Goal: Communication & Community: Connect with others

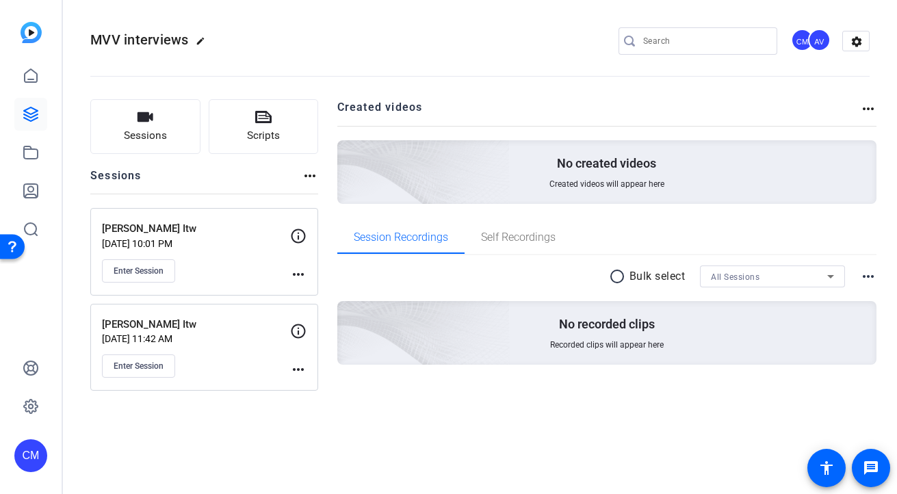
click at [137, 371] on span "Enter Session" at bounding box center [139, 365] width 50 height 11
click at [295, 374] on mat-icon "more_horiz" at bounding box center [298, 369] width 16 height 16
click at [318, 391] on span "Edit Session" at bounding box center [332, 390] width 62 height 16
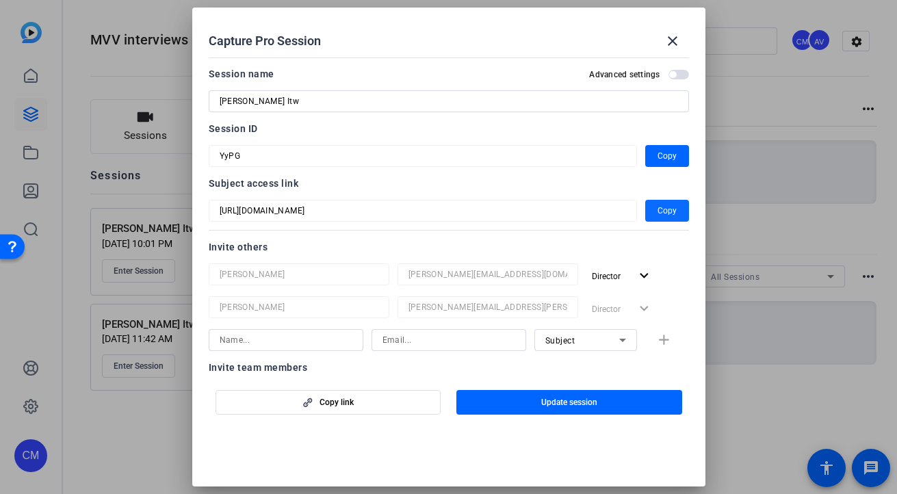
click at [674, 210] on span "Copy" at bounding box center [666, 210] width 19 height 16
click at [661, 154] on span "Copy" at bounding box center [666, 156] width 19 height 16
click at [670, 44] on mat-icon "close" at bounding box center [672, 41] width 16 height 16
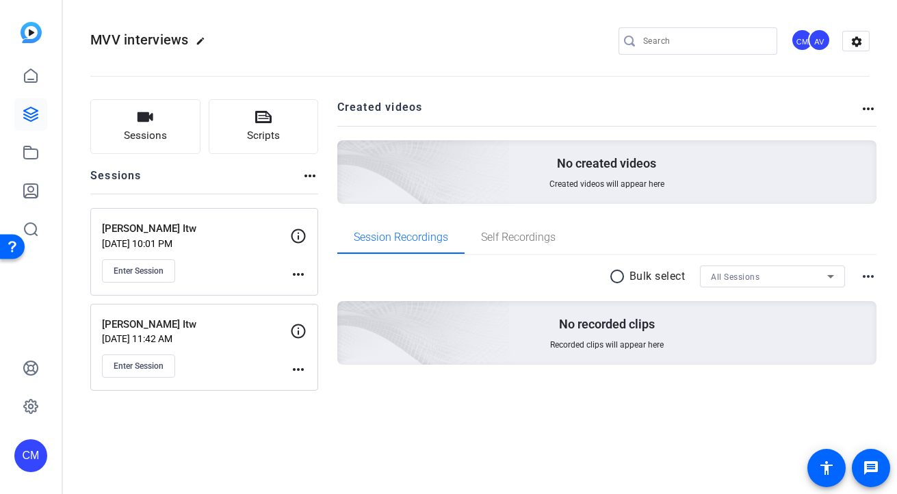
click at [297, 271] on mat-icon "more_horiz" at bounding box center [298, 274] width 16 height 16
click at [313, 289] on span "Edit Session" at bounding box center [332, 294] width 62 height 16
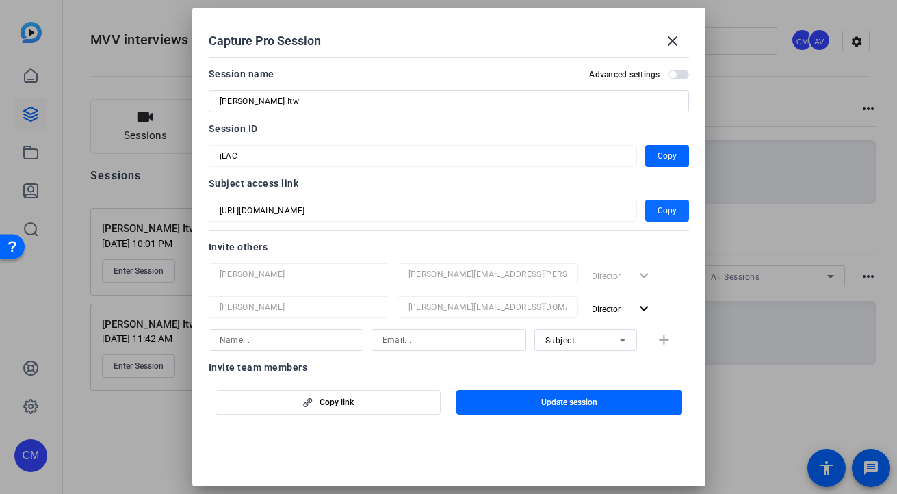
click at [659, 207] on span "Copy" at bounding box center [666, 210] width 19 height 16
click at [652, 155] on span "button" at bounding box center [667, 156] width 44 height 33
click at [674, 40] on mat-icon "close" at bounding box center [672, 41] width 16 height 16
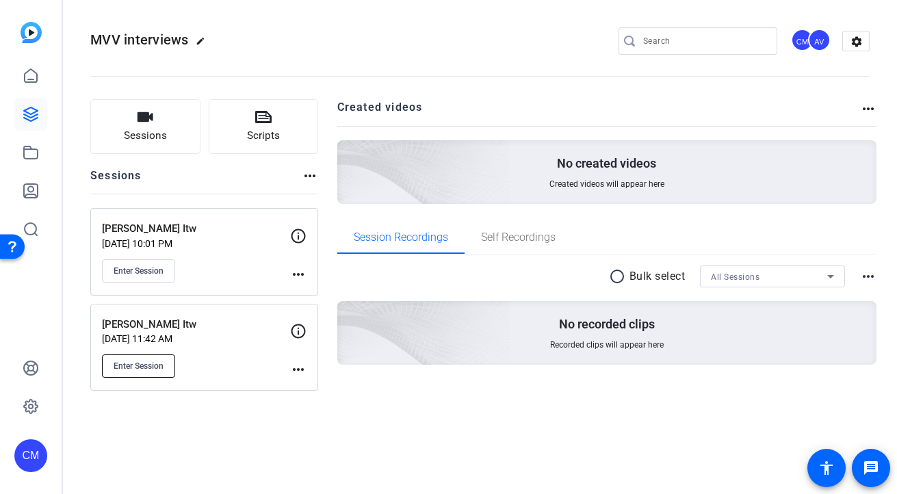
click at [154, 360] on button "Enter Session" at bounding box center [138, 365] width 73 height 23
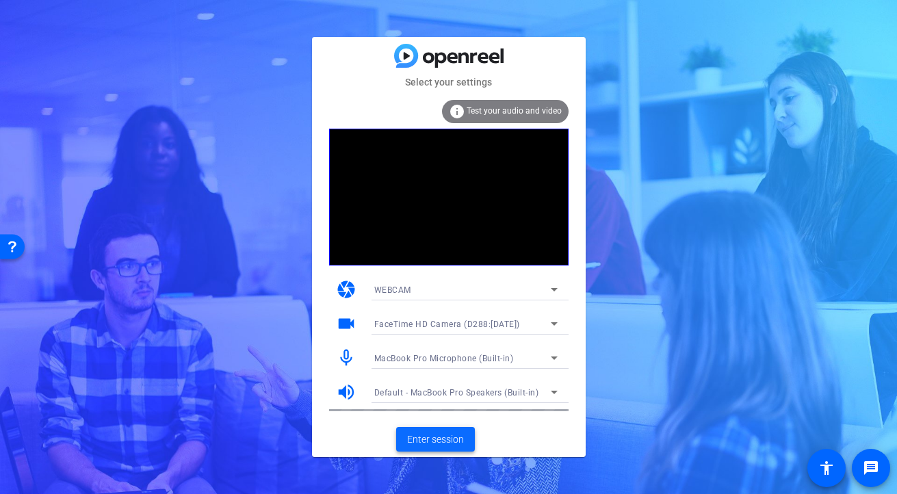
click at [423, 445] on span "Enter session" at bounding box center [435, 439] width 57 height 14
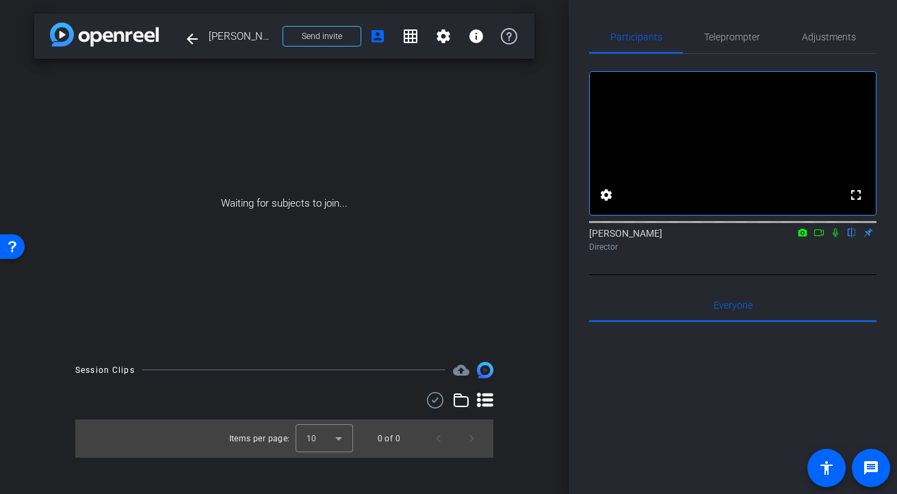
click at [831, 237] on icon at bounding box center [835, 233] width 11 height 10
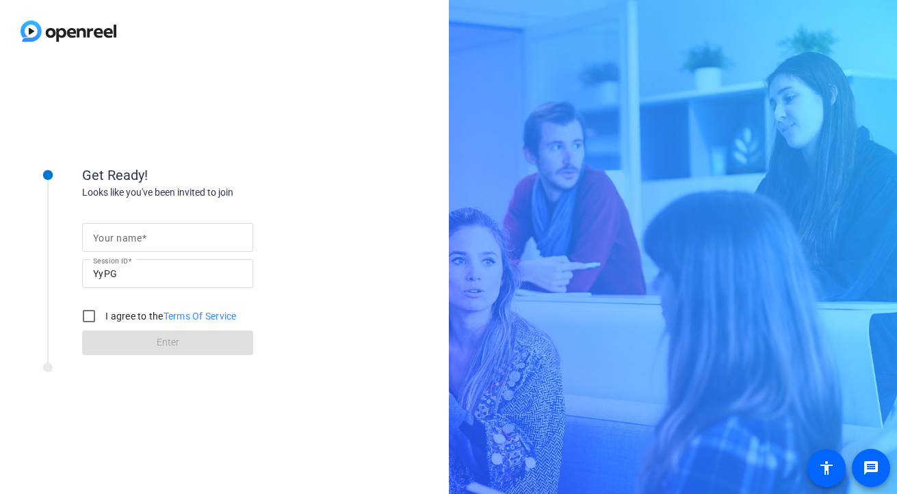
click at [188, 231] on input "Your name" at bounding box center [167, 237] width 149 height 16
type input "[PERSON_NAME]"
click at [113, 307] on div "I agree to the Terms Of Service" at bounding box center [155, 315] width 161 height 27
click at [90, 315] on input "I agree to the Terms Of Service" at bounding box center [88, 315] width 27 height 27
checkbox input "true"
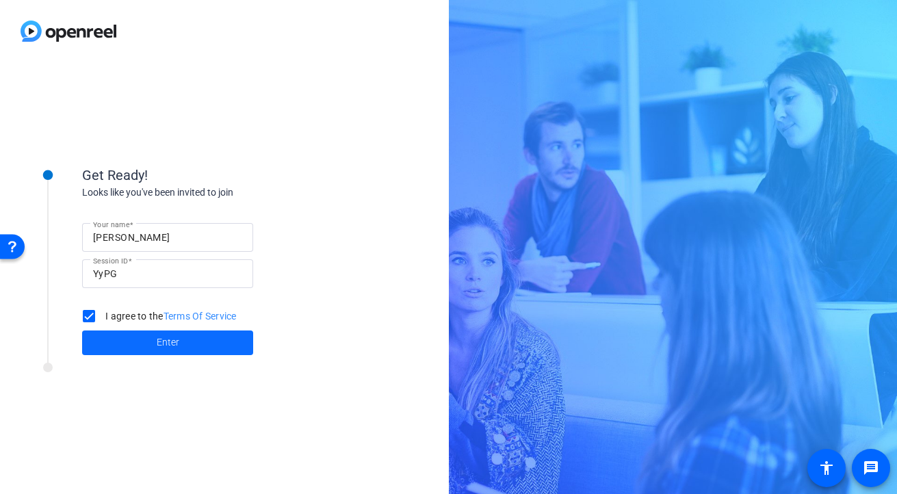
click at [144, 337] on span at bounding box center [167, 342] width 171 height 33
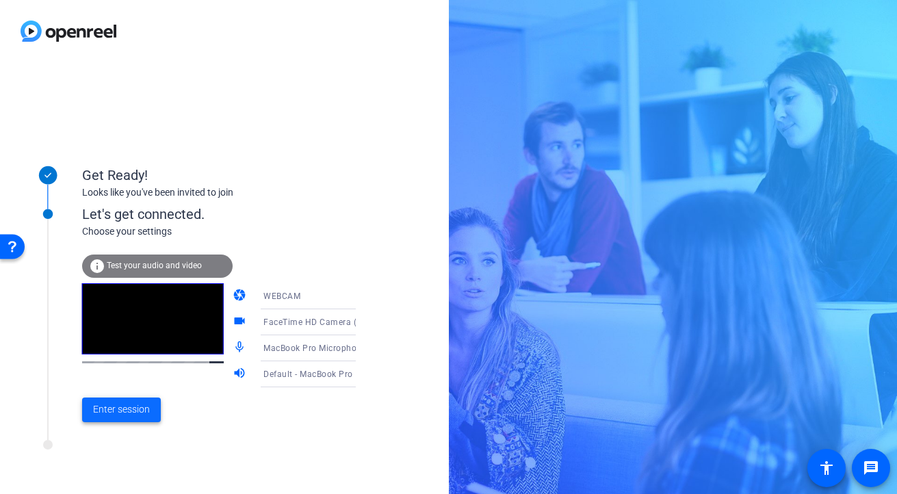
click at [132, 407] on span "Enter session" at bounding box center [121, 409] width 57 height 14
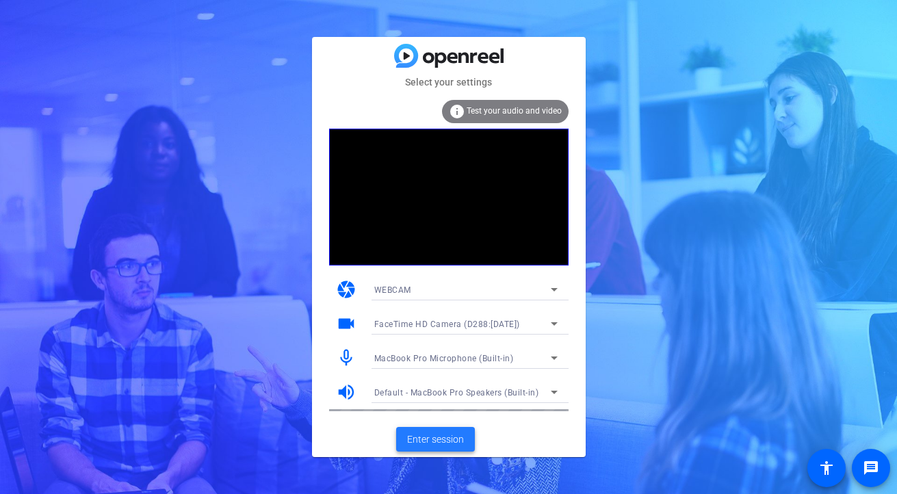
click at [434, 443] on span "Enter session" at bounding box center [435, 439] width 57 height 14
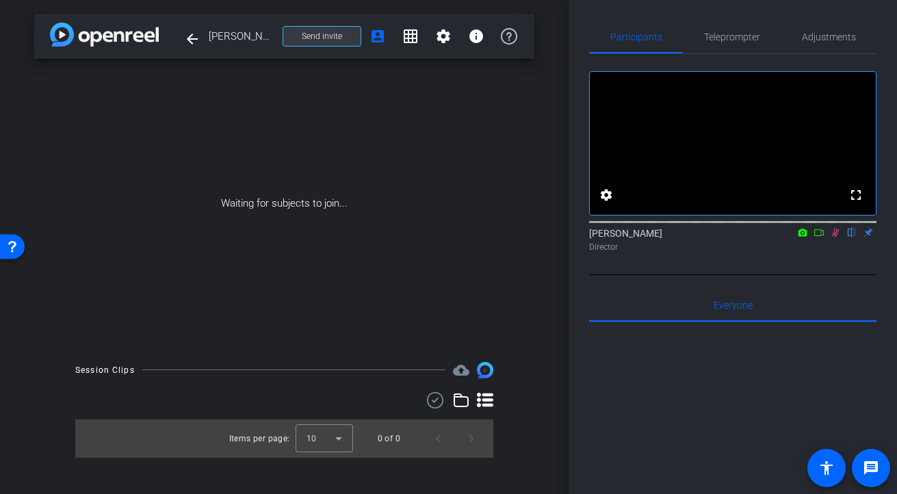
click at [339, 38] on span "Send invite" at bounding box center [322, 36] width 40 height 11
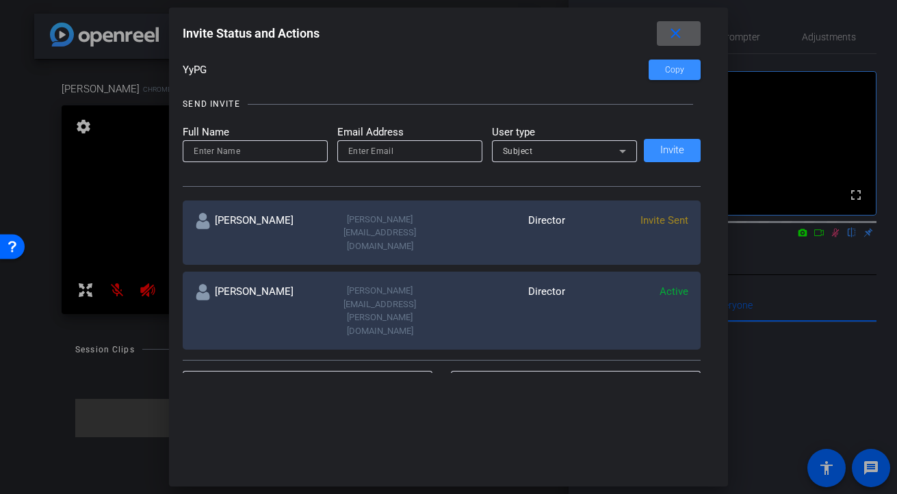
scroll to position [107, 0]
click at [681, 29] on mat-icon "close" at bounding box center [675, 33] width 17 height 17
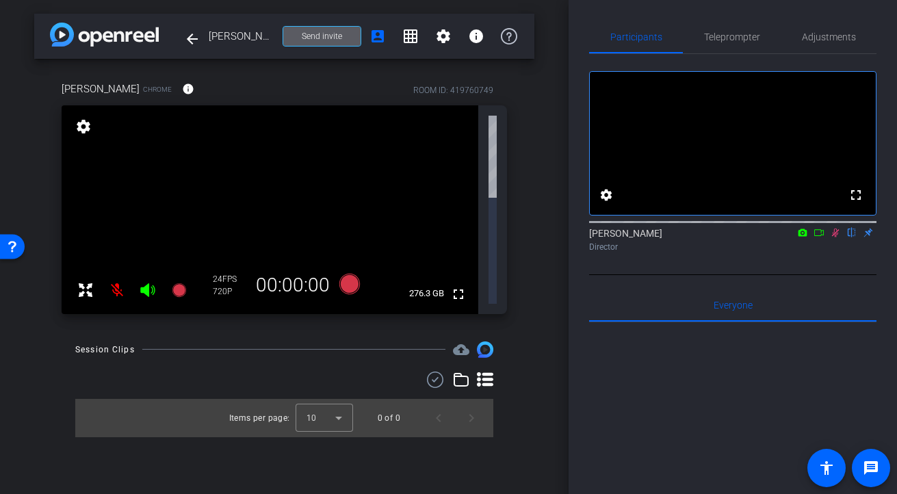
click at [325, 38] on span "Send invite" at bounding box center [322, 36] width 40 height 11
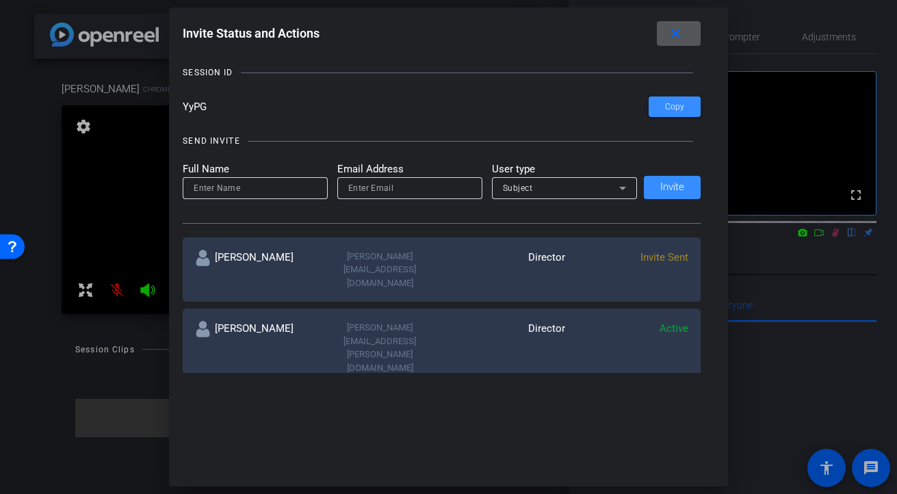
scroll to position [51, 0]
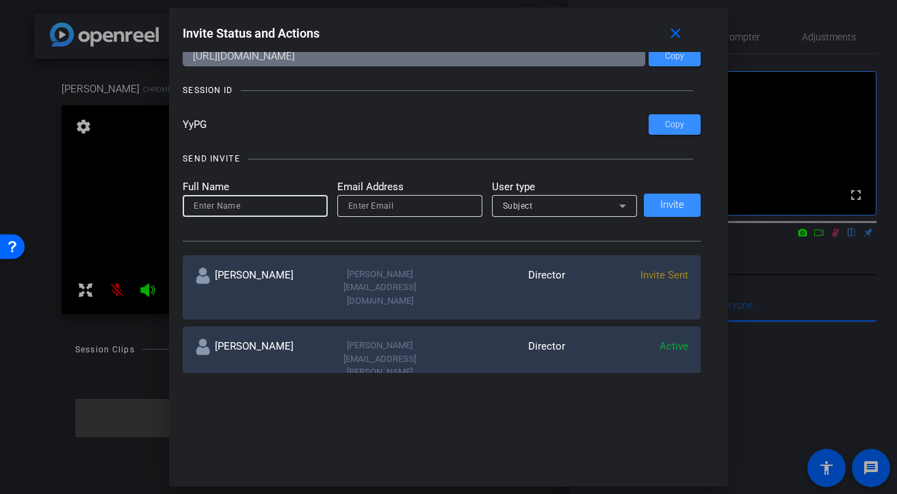
click at [250, 211] on input at bounding box center [255, 206] width 123 height 16
type input "Lysa"
click at [376, 207] on input "email" at bounding box center [409, 206] width 123 height 16
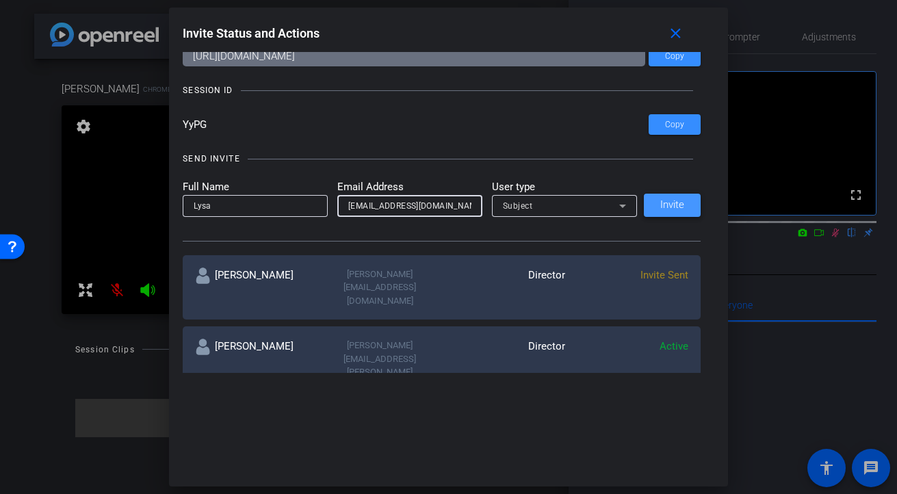
type input "lysa.milch@capitalone.com"
click at [686, 206] on span at bounding box center [672, 205] width 57 height 33
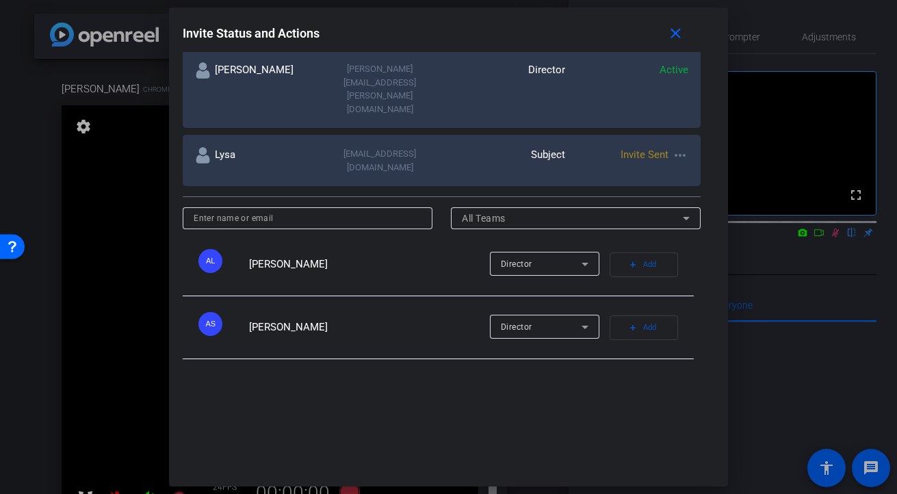
scroll to position [0, 0]
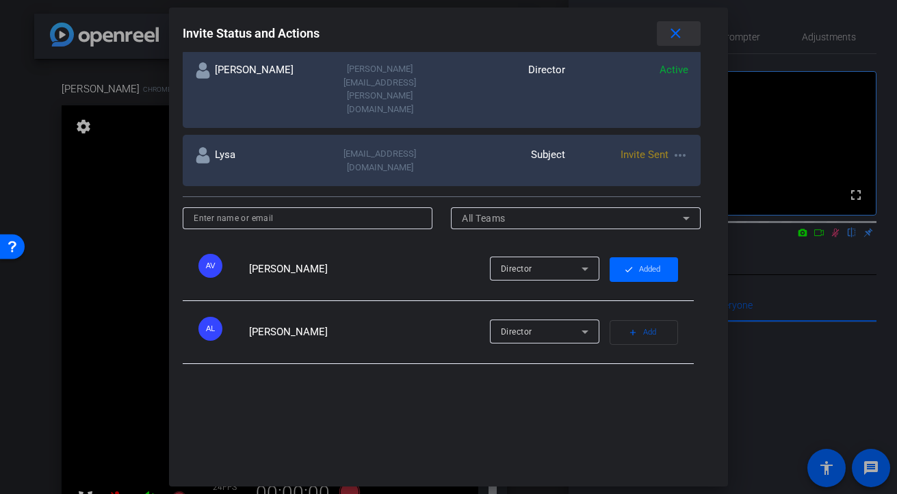
click at [672, 37] on mat-icon "close" at bounding box center [675, 33] width 17 height 17
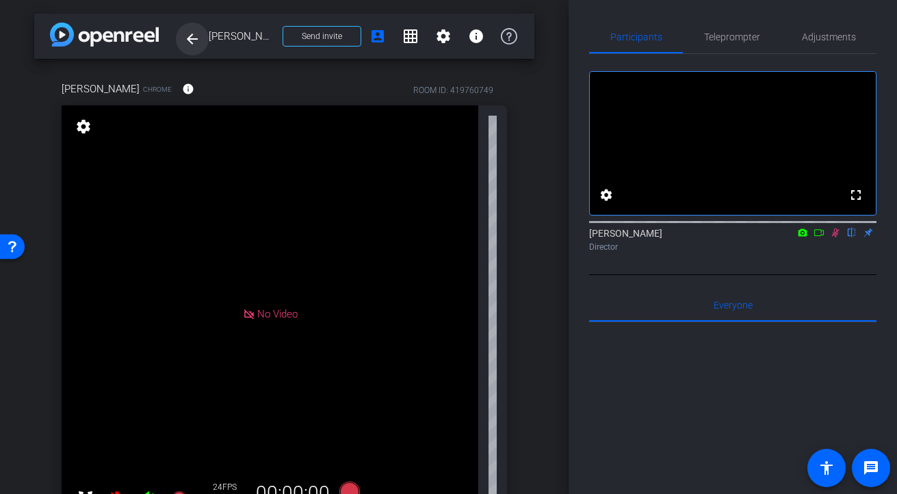
click at [192, 52] on span at bounding box center [192, 39] width 33 height 33
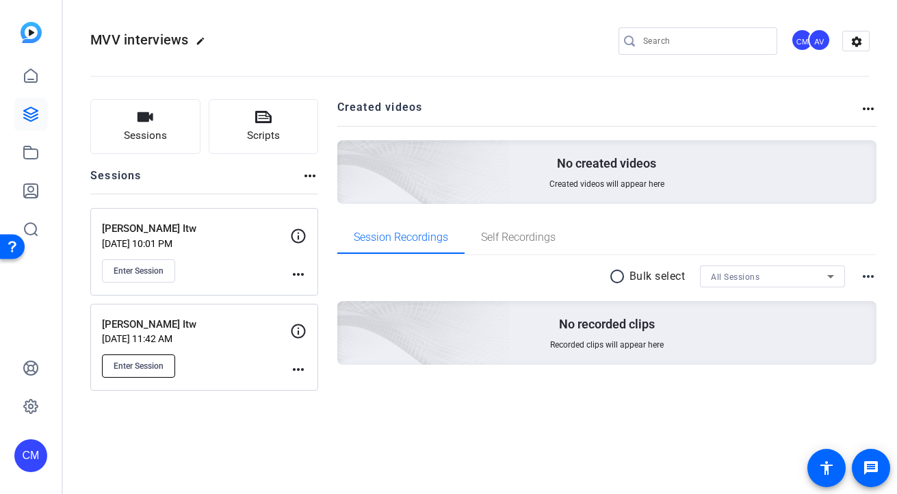
click at [129, 365] on span "Enter Session" at bounding box center [139, 365] width 50 height 11
click at [142, 125] on icon "button" at bounding box center [145, 117] width 16 height 16
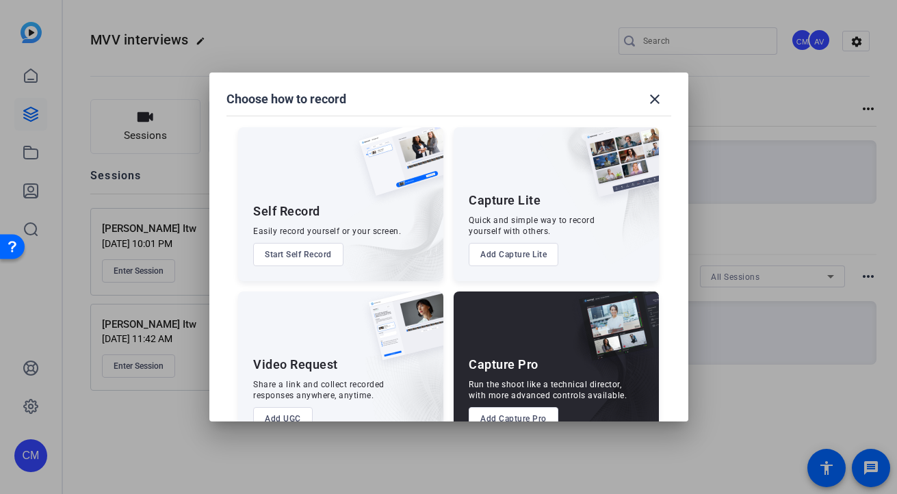
scroll to position [38, 0]
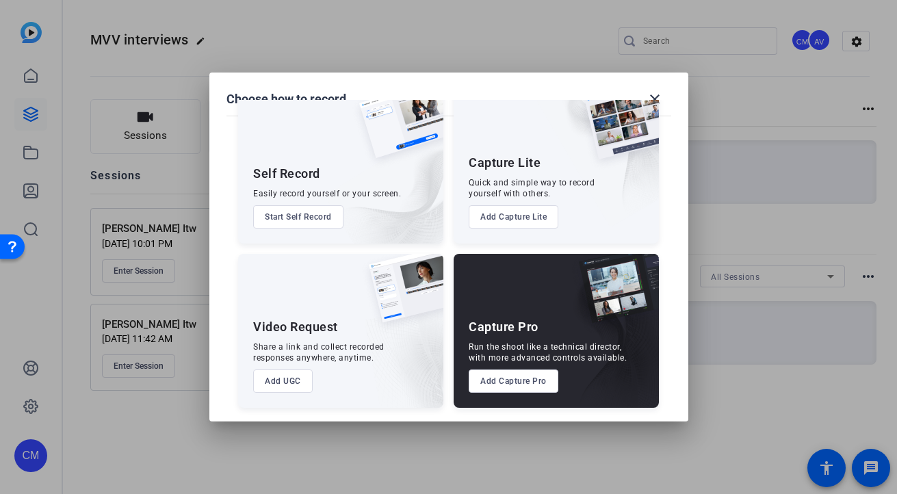
click at [527, 373] on button "Add Capture Pro" at bounding box center [513, 380] width 90 height 23
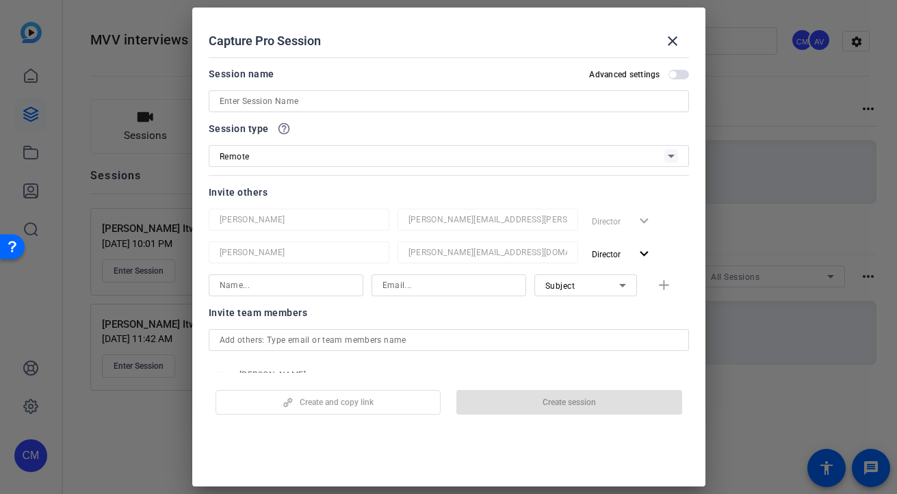
click at [445, 104] on input at bounding box center [449, 101] width 458 height 16
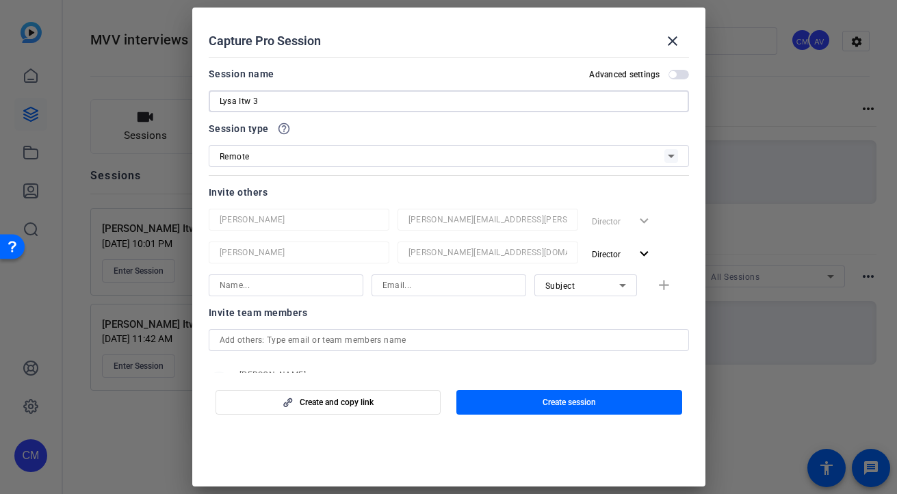
type input "Lysa Itw 3"
click at [401, 163] on div "Remote" at bounding box center [442, 156] width 445 height 17
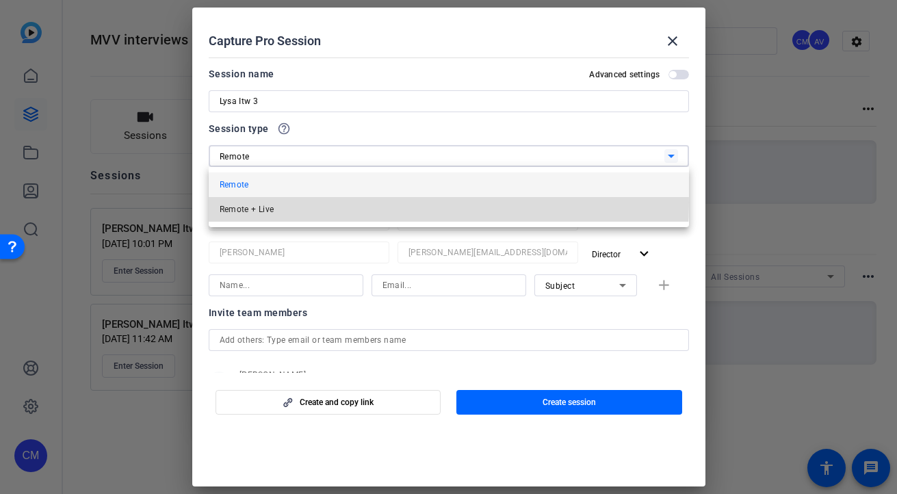
click at [379, 202] on mat-option "Remote + Live" at bounding box center [449, 209] width 480 height 25
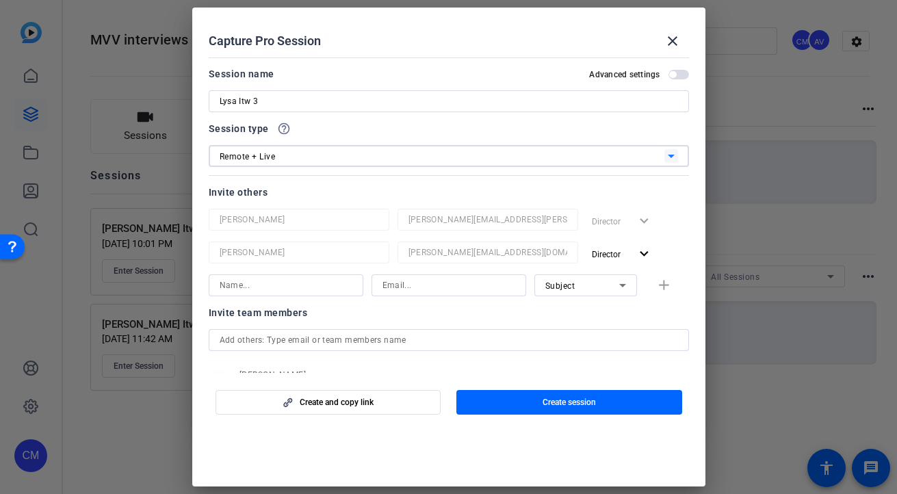
scroll to position [68, 0]
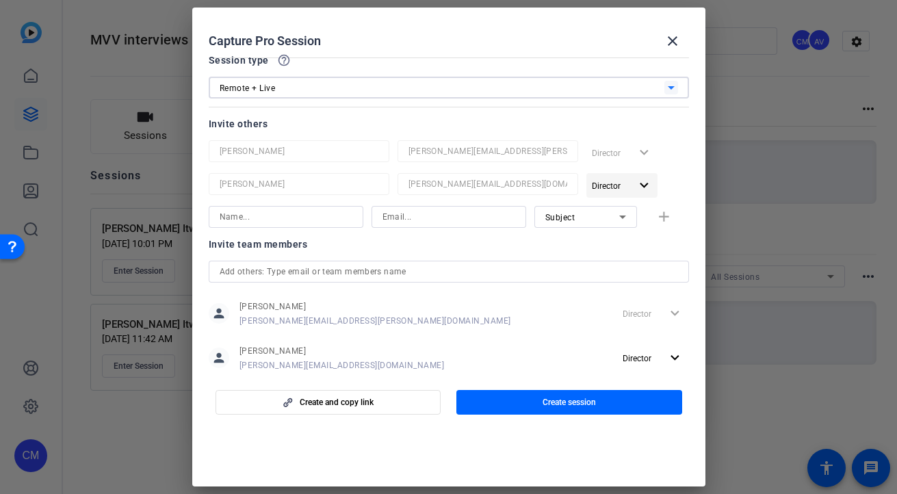
click at [648, 187] on mat-icon "expand_more" at bounding box center [643, 185] width 17 height 17
click at [629, 232] on span "Remove User" at bounding box center [624, 238] width 55 height 16
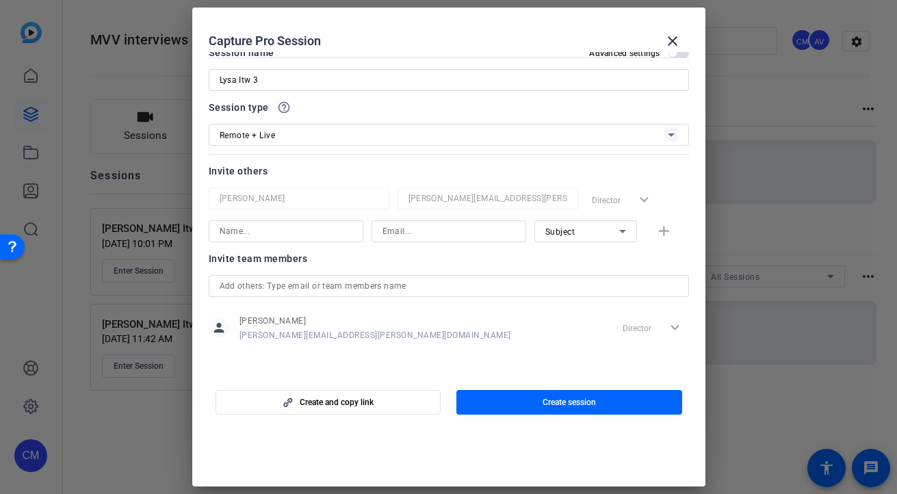
click at [294, 229] on input at bounding box center [286, 231] width 133 height 16
type input "Lysa"
click at [401, 230] on input at bounding box center [448, 231] width 133 height 16
type input "lysa.milch@cpaitalone.com"
click at [667, 226] on mat-icon "add" at bounding box center [663, 231] width 17 height 17
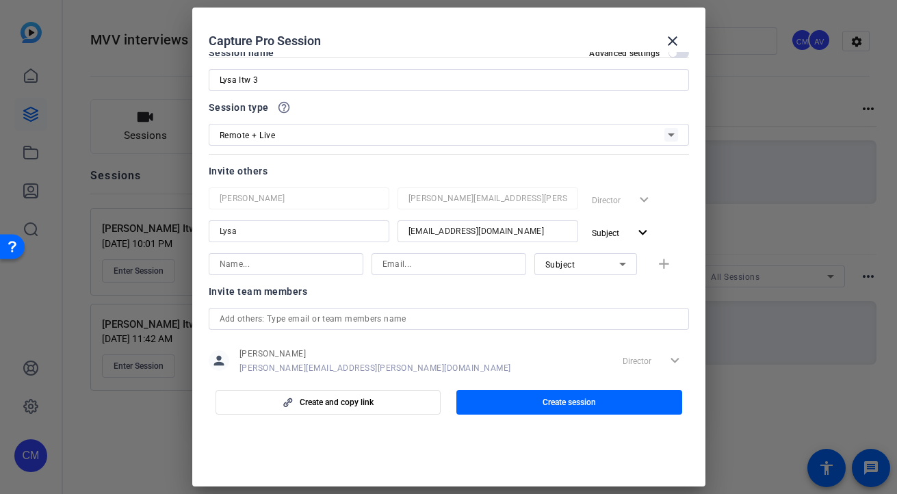
scroll to position [54, 0]
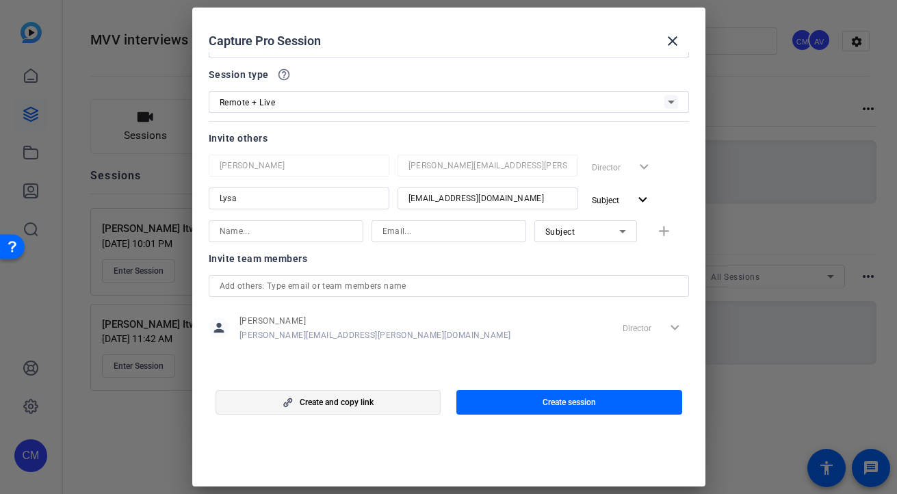
click at [347, 399] on span "Create and copy link" at bounding box center [337, 402] width 74 height 11
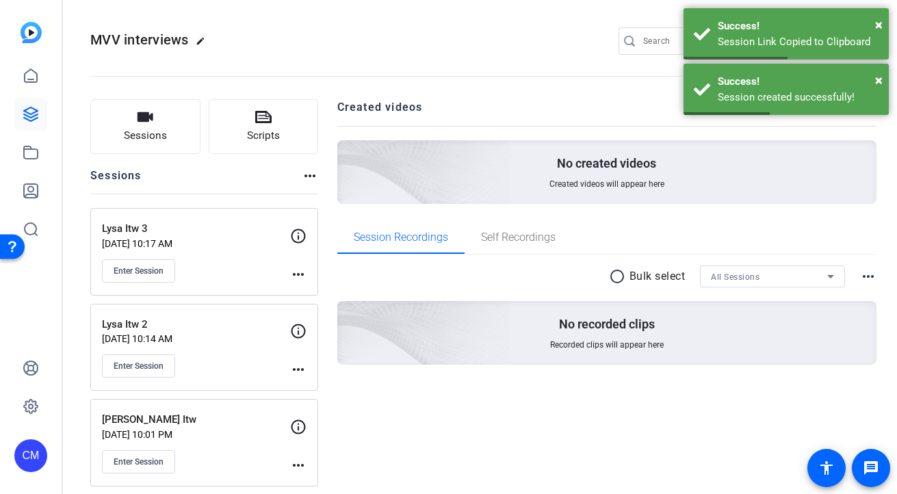
click at [310, 275] on div "Lysa Itw 3 Oct 03, 2025 @ 10:17 AM Enter Session more_horiz" at bounding box center [204, 252] width 228 height 88
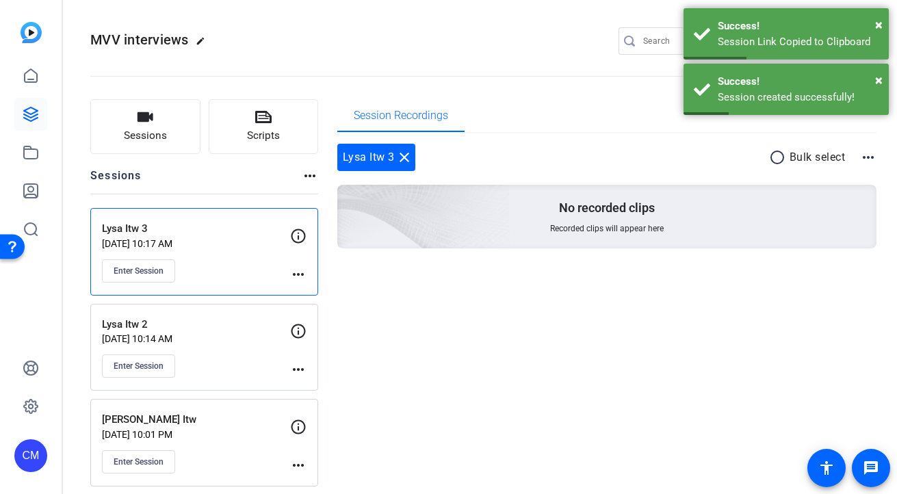
click at [300, 277] on mat-icon "more_horiz" at bounding box center [298, 274] width 16 height 16
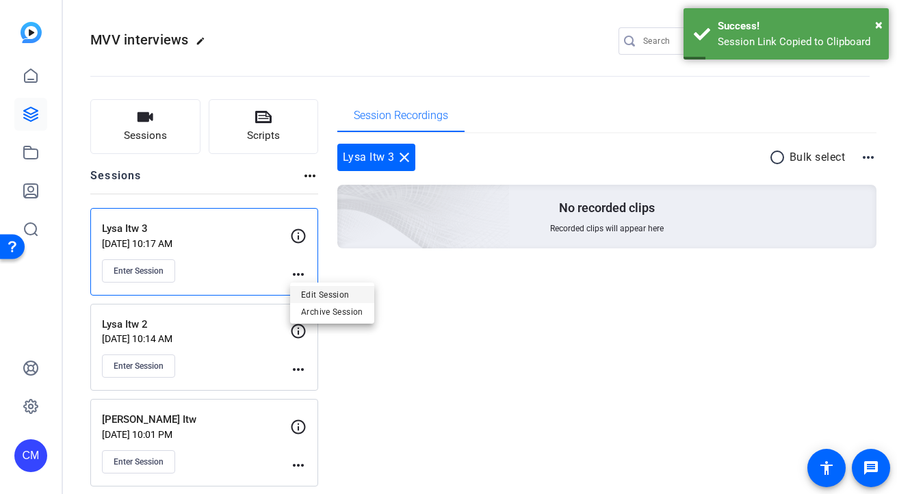
click at [306, 293] on span "Edit Session" at bounding box center [332, 294] width 62 height 16
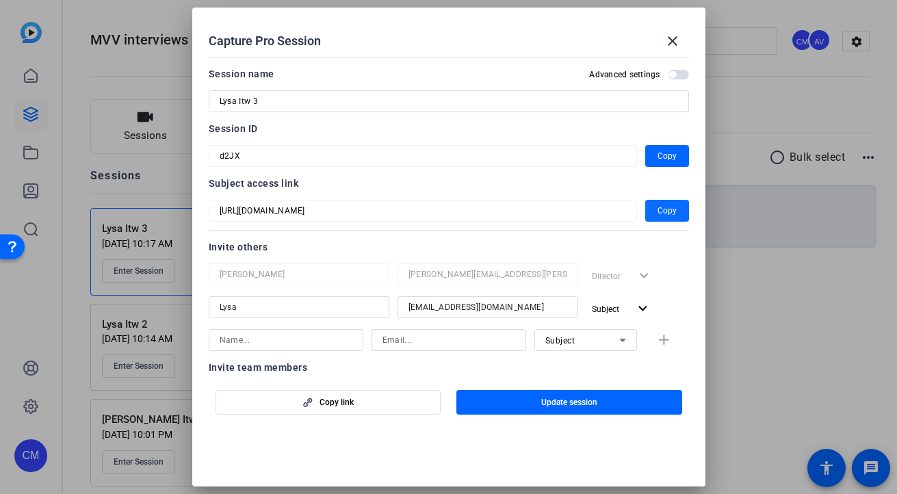
click at [663, 213] on span "Copy" at bounding box center [666, 210] width 19 height 16
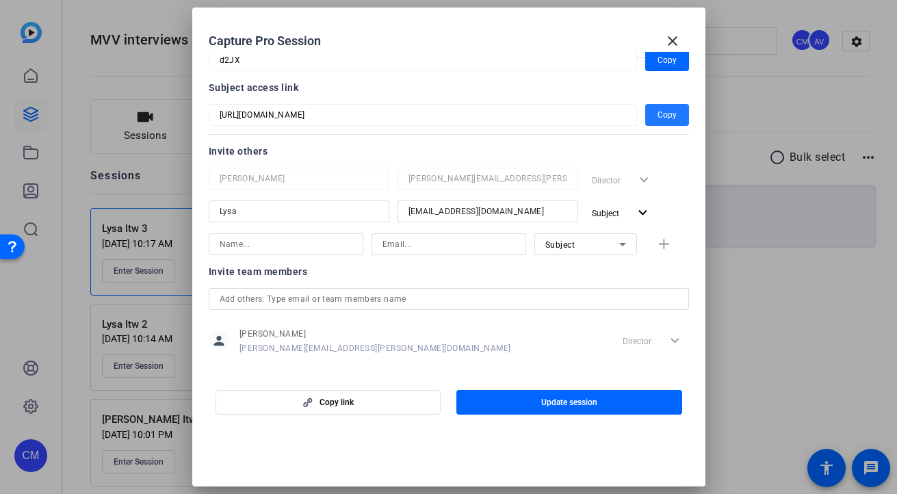
scroll to position [0, 0]
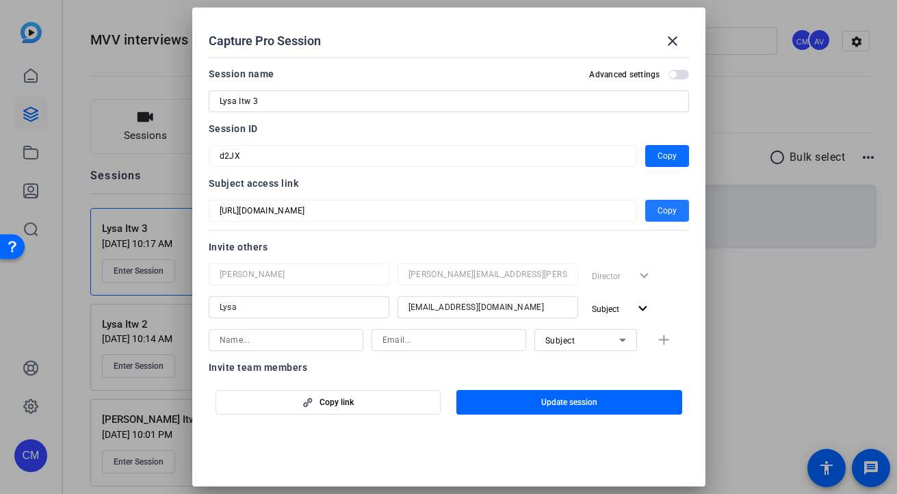
click at [656, 157] on span "button" at bounding box center [667, 156] width 44 height 33
click at [670, 35] on mat-icon "close" at bounding box center [672, 41] width 16 height 16
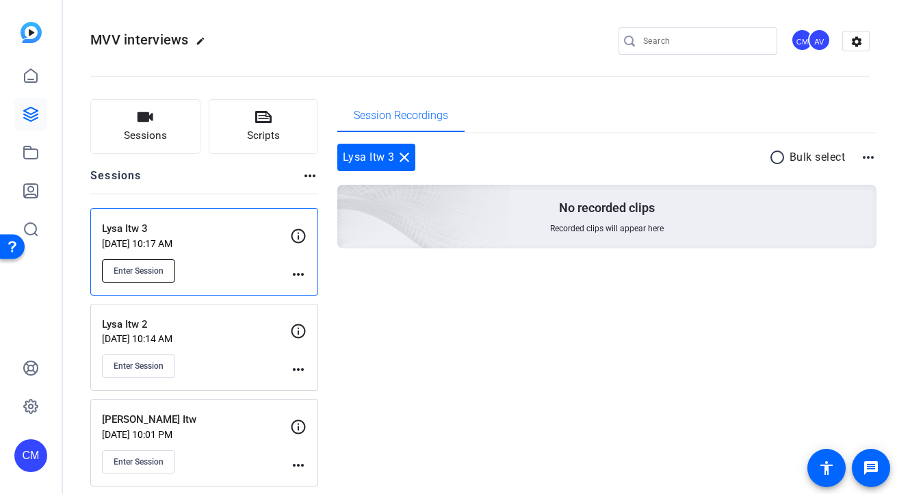
click at [137, 274] on span "Enter Session" at bounding box center [139, 270] width 50 height 11
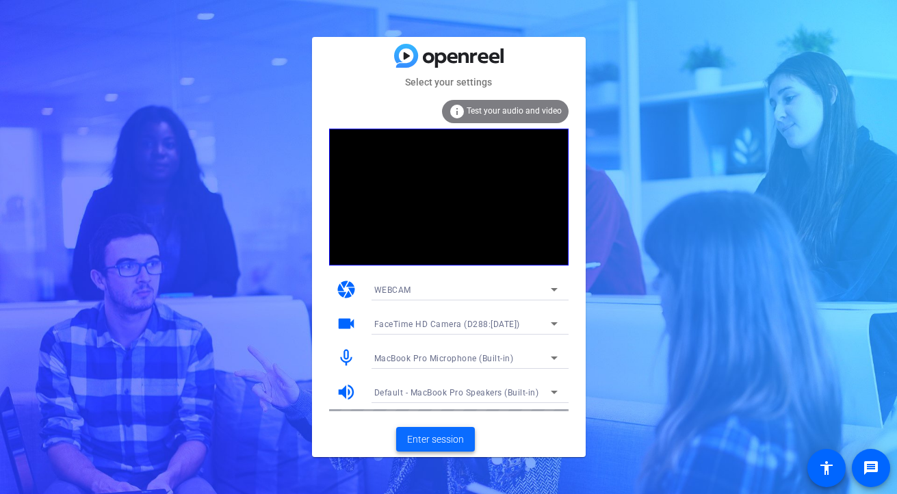
click at [451, 436] on span "Enter session" at bounding box center [435, 439] width 57 height 14
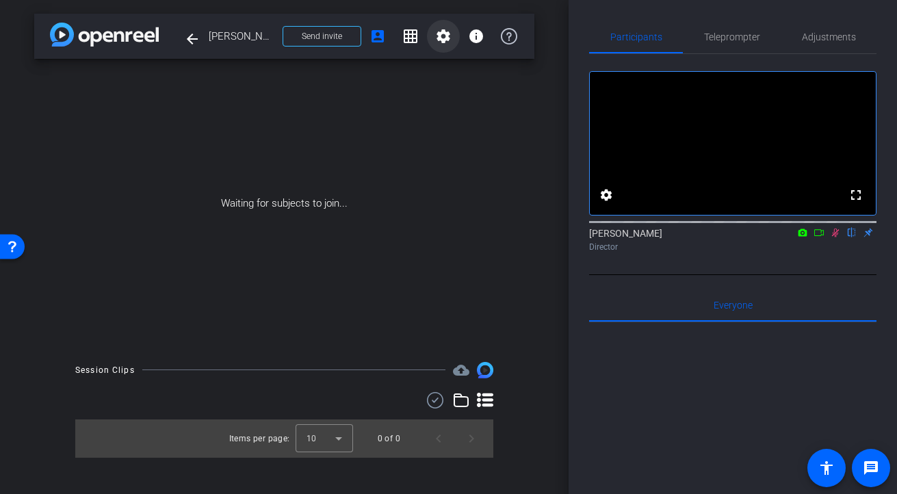
click at [442, 36] on mat-icon "settings" at bounding box center [443, 36] width 16 height 16
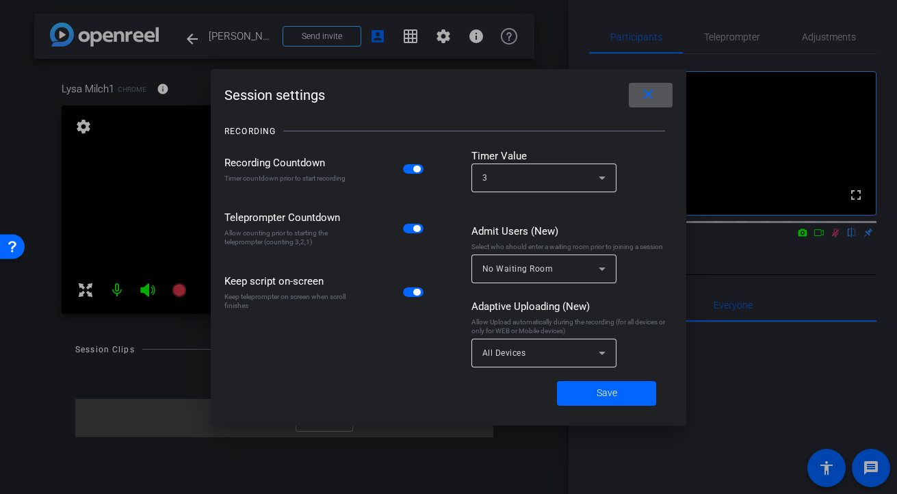
click at [640, 98] on mat-icon "close" at bounding box center [647, 94] width 17 height 17
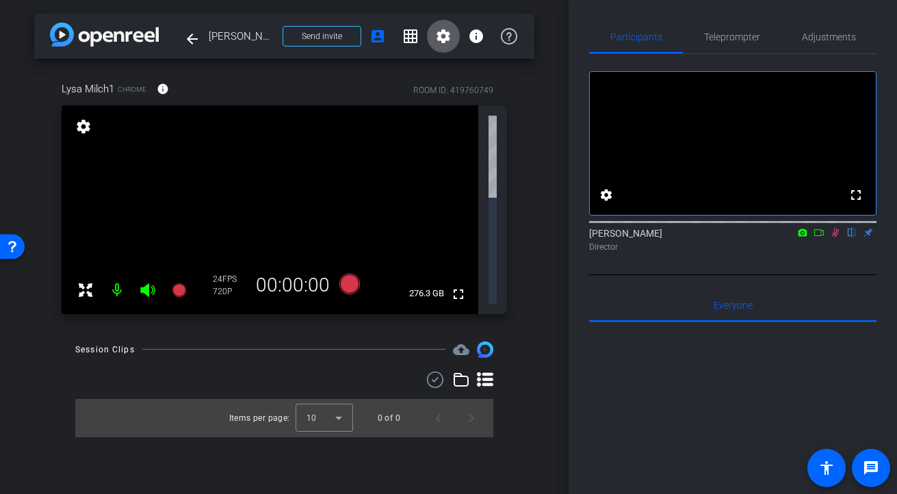
click at [838, 237] on icon at bounding box center [835, 233] width 11 height 10
click at [86, 129] on mat-icon "settings" at bounding box center [83, 126] width 19 height 16
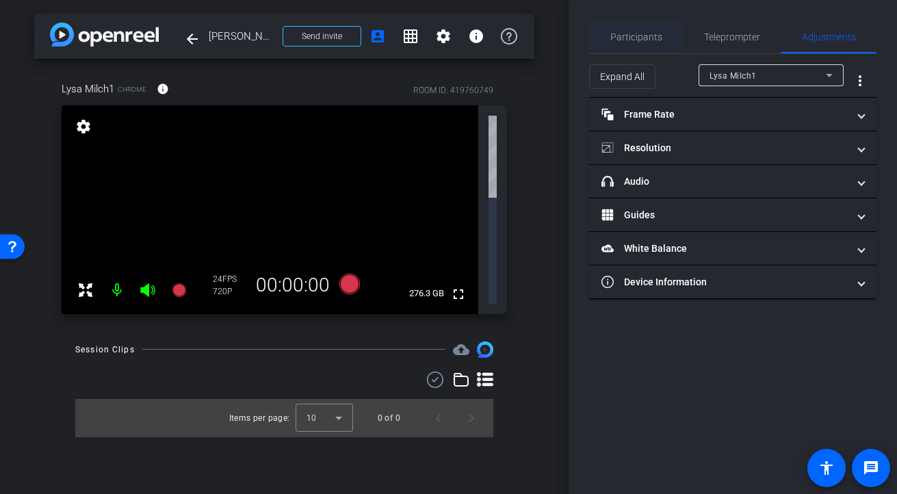
click at [639, 34] on span "Participants" at bounding box center [636, 37] width 52 height 10
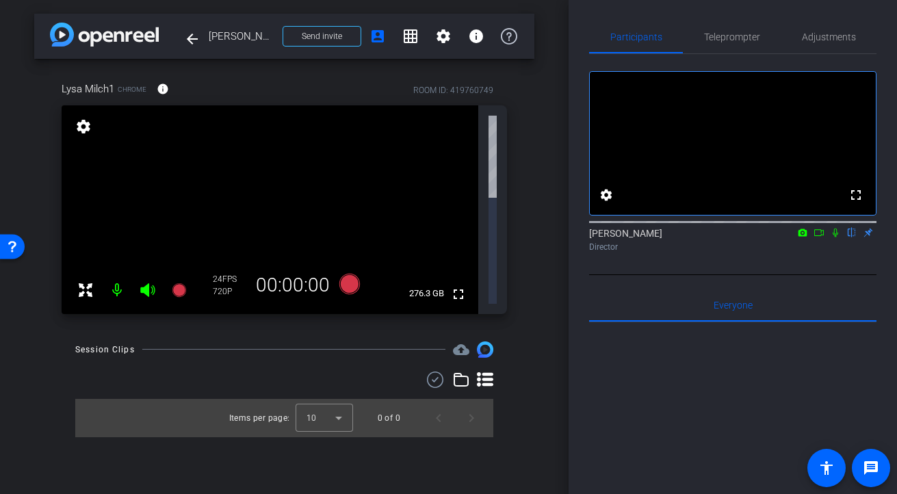
click at [74, 276] on mat-icon at bounding box center [85, 289] width 27 height 27
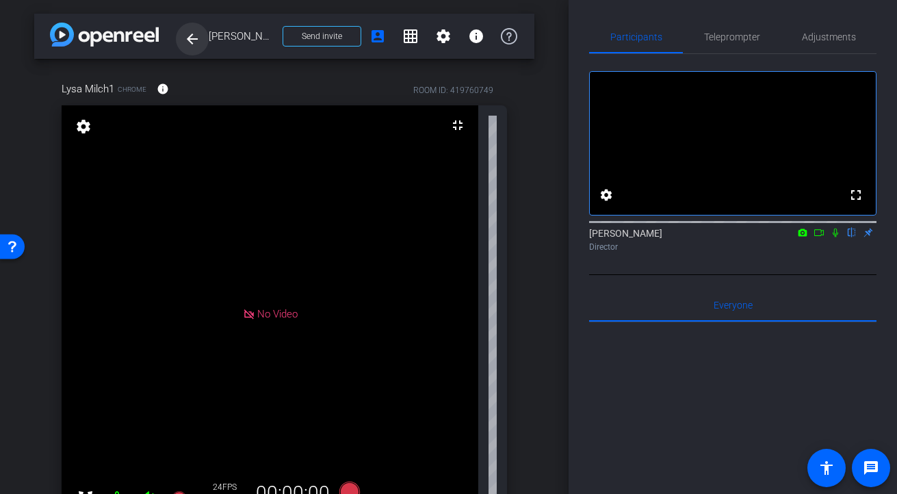
click at [194, 44] on mat-icon "arrow_back" at bounding box center [192, 39] width 16 height 16
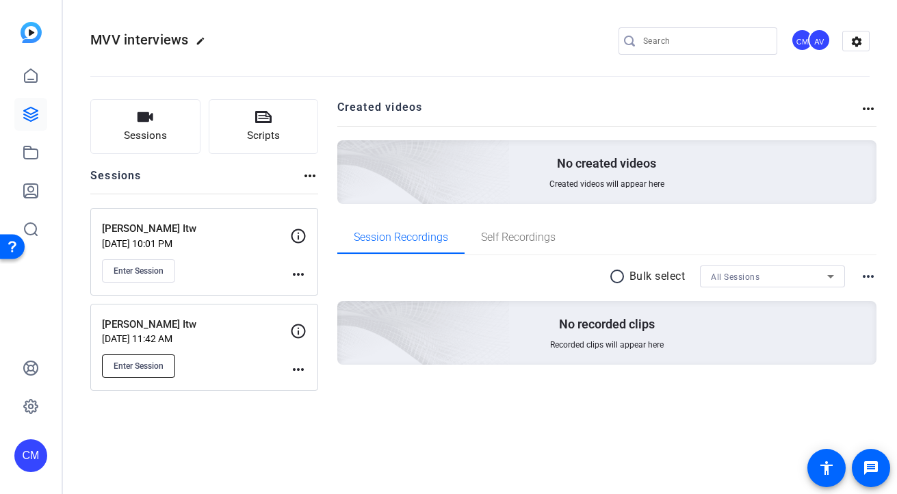
click at [142, 361] on span "Enter Session" at bounding box center [139, 365] width 50 height 11
click at [116, 137] on button "Sessions" at bounding box center [145, 126] width 110 height 55
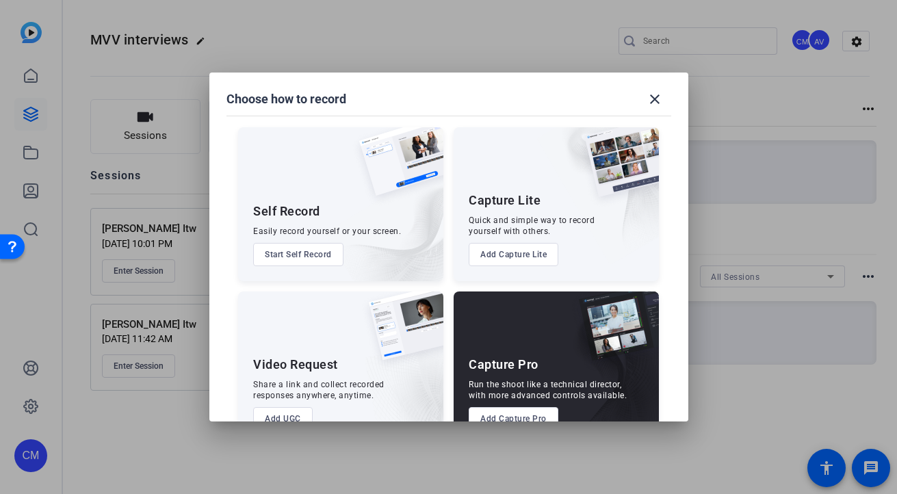
scroll to position [38, 0]
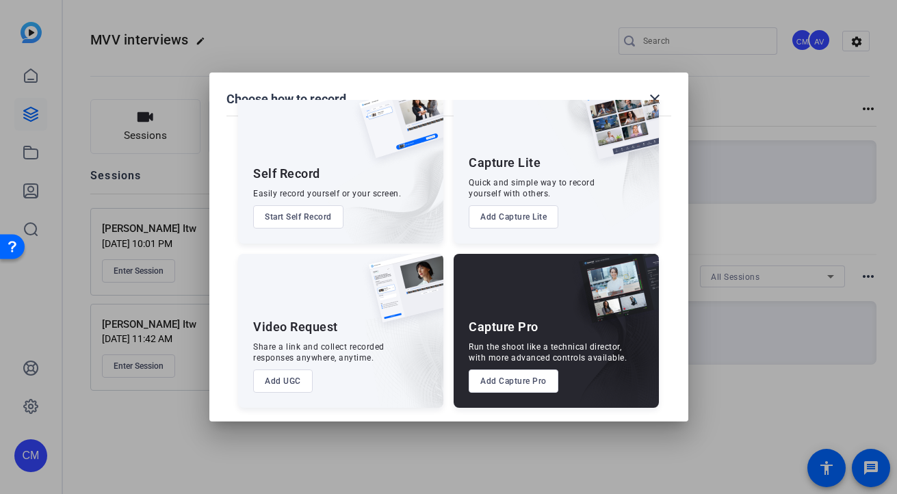
click at [500, 220] on button "Add Capture Lite" at bounding box center [513, 216] width 90 height 23
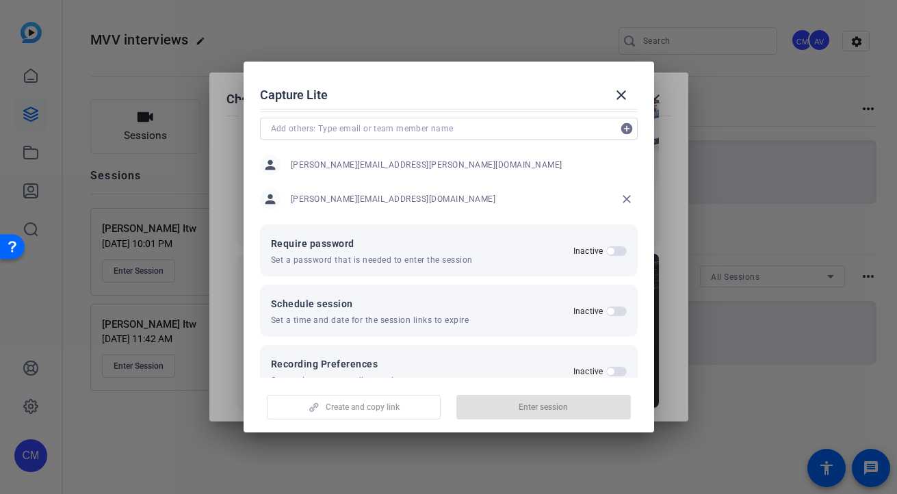
scroll to position [0, 0]
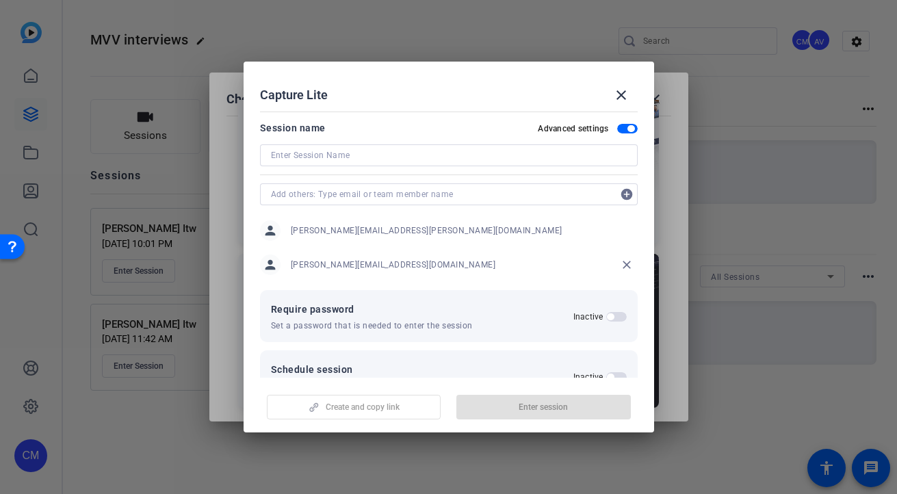
click at [622, 265] on mat-icon "close" at bounding box center [626, 265] width 22 height 22
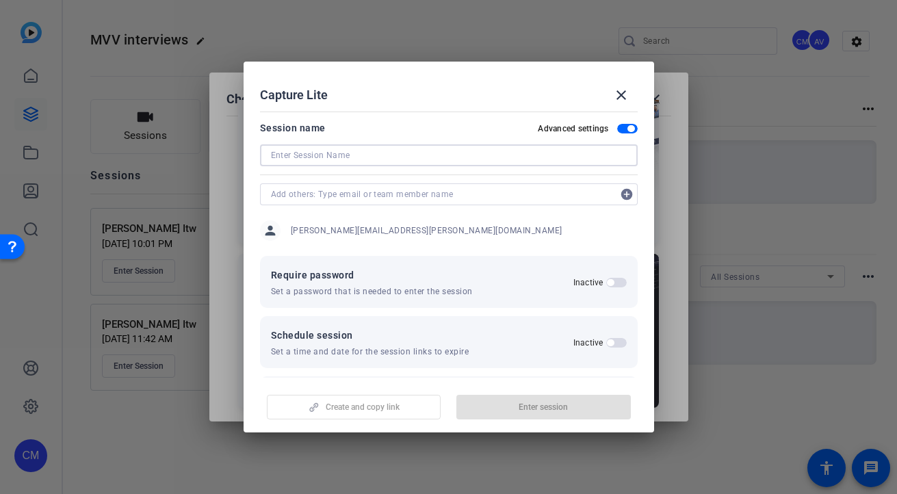
click at [328, 159] on input at bounding box center [449, 155] width 356 height 16
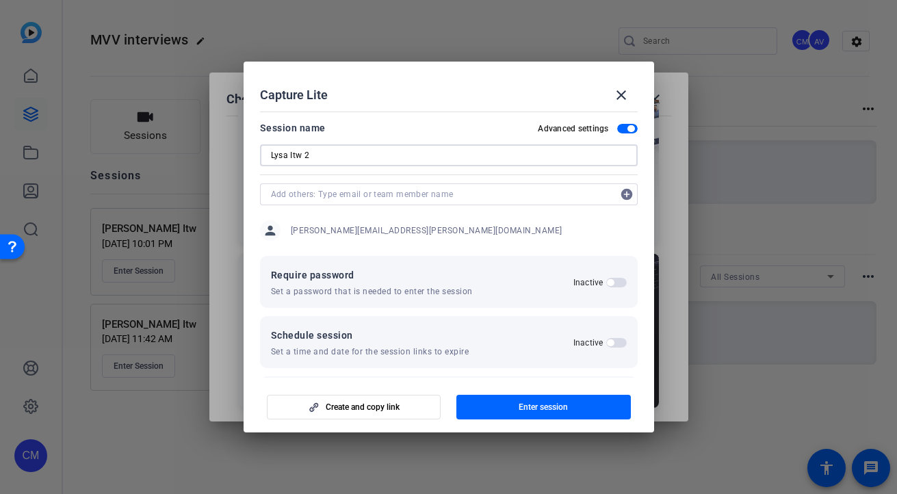
type input "Lysa Itw 2"
click at [328, 193] on input "text" at bounding box center [442, 194] width 342 height 16
type input "lysa.milch"
click at [397, 194] on input "lysa.milch" at bounding box center [442, 194] width 342 height 16
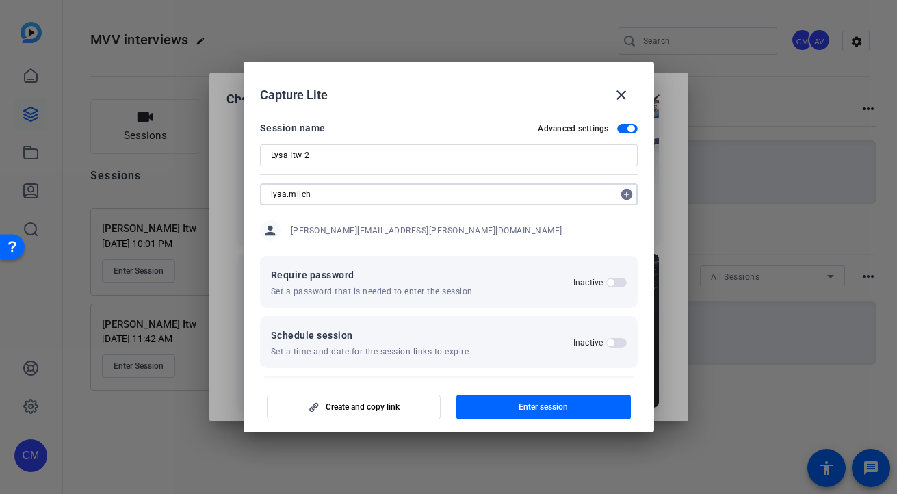
click at [397, 194] on input "lysa.milch" at bounding box center [442, 194] width 342 height 16
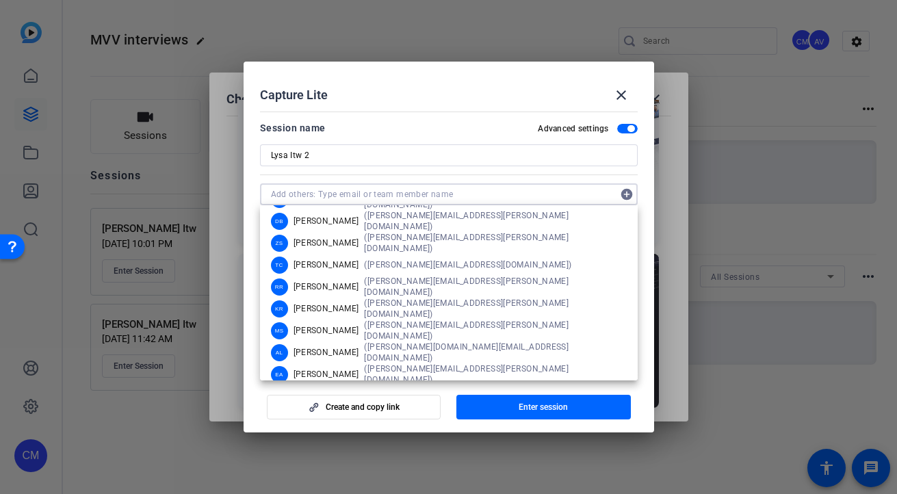
scroll to position [47, 0]
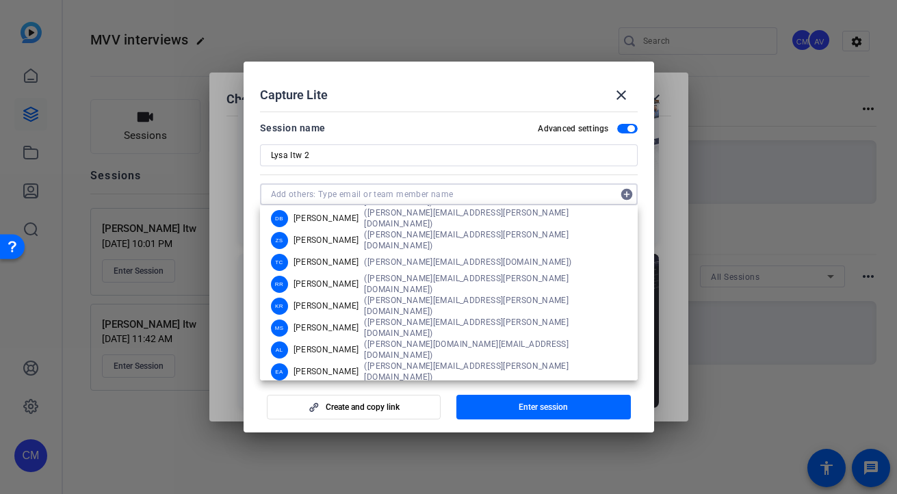
click at [257, 233] on mat-dialog-content "Session name Advanced settings Lysa Itw 2 add_circle person carole.morris@capit…" at bounding box center [448, 241] width 410 height 271
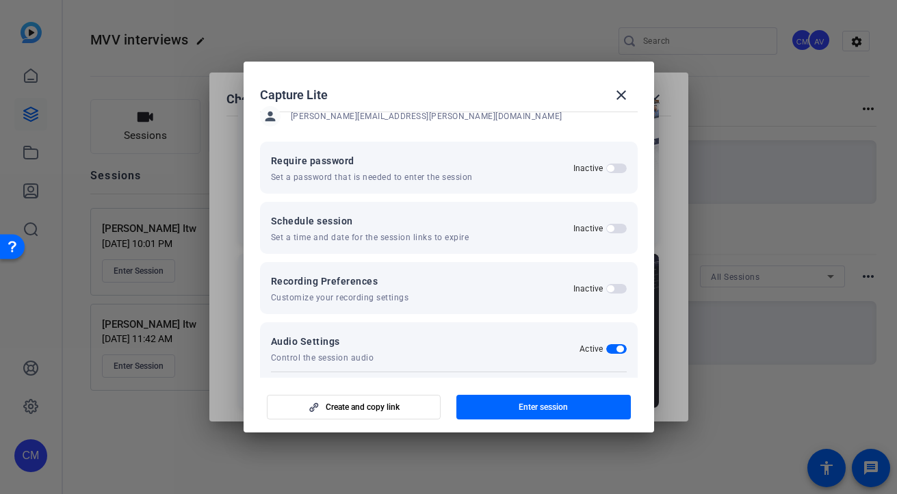
scroll to position [184, 0]
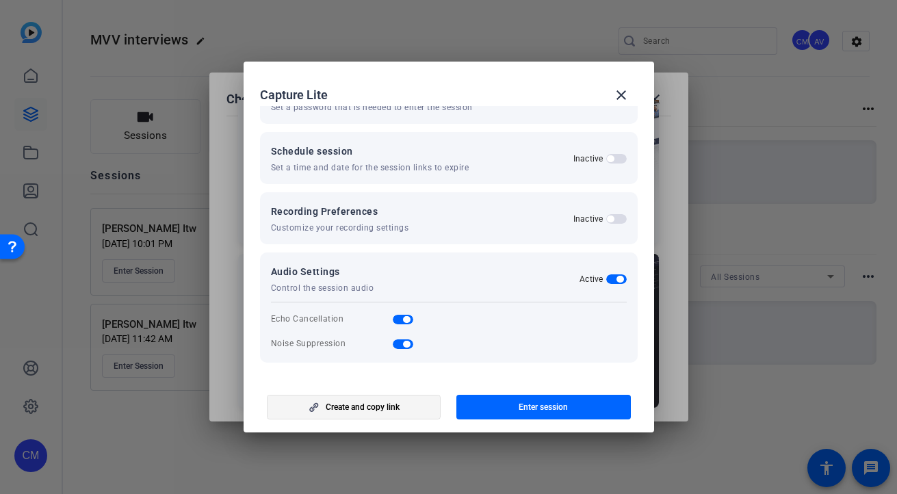
click at [364, 403] on span "Create and copy link" at bounding box center [363, 406] width 74 height 11
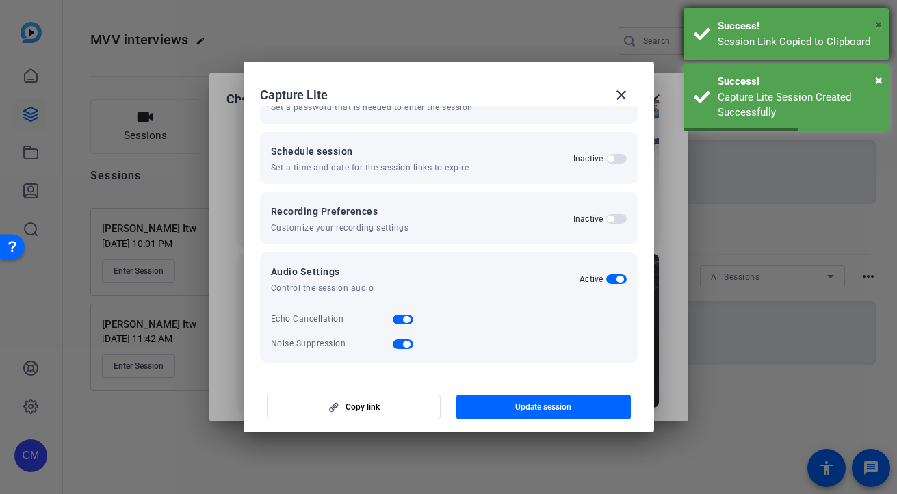
click at [877, 18] on span "×" at bounding box center [879, 24] width 8 height 16
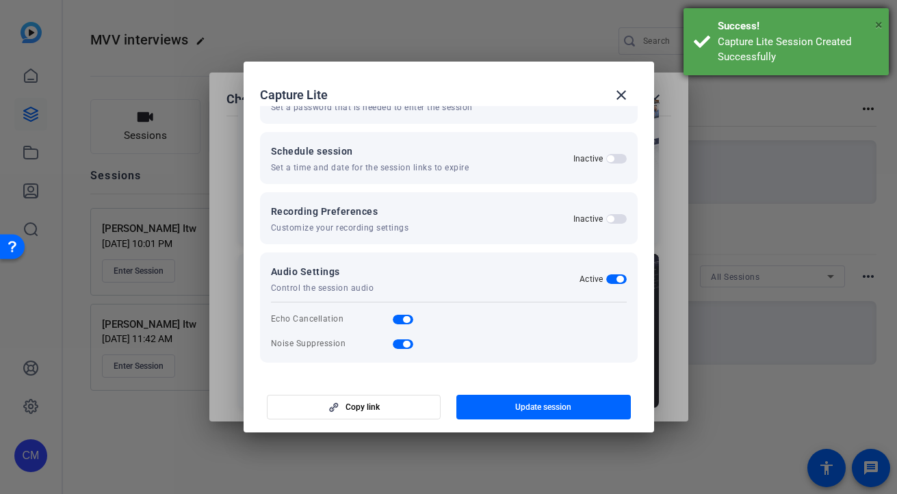
click at [878, 27] on span "×" at bounding box center [879, 24] width 8 height 16
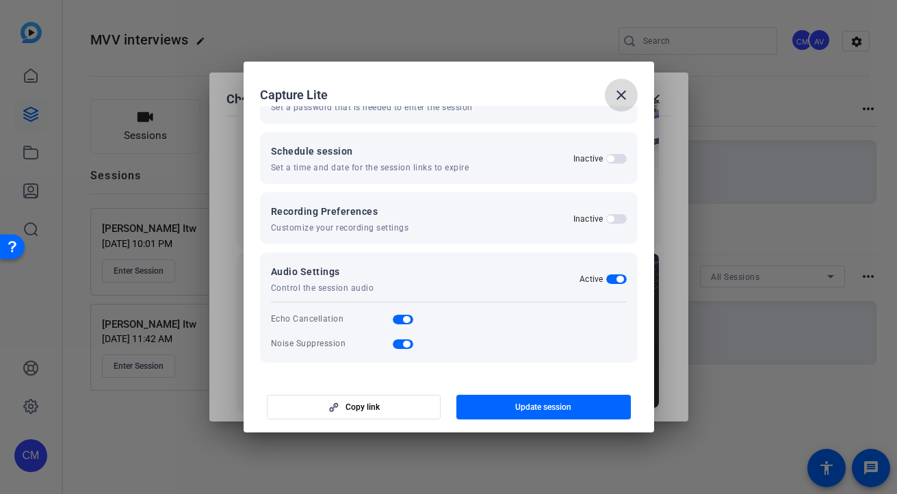
click at [623, 96] on mat-icon "close" at bounding box center [621, 95] width 16 height 16
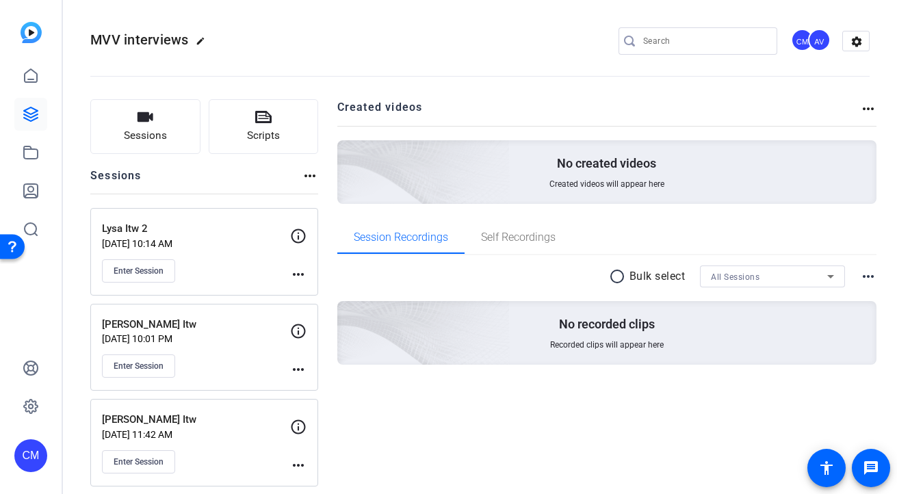
scroll to position [9, 0]
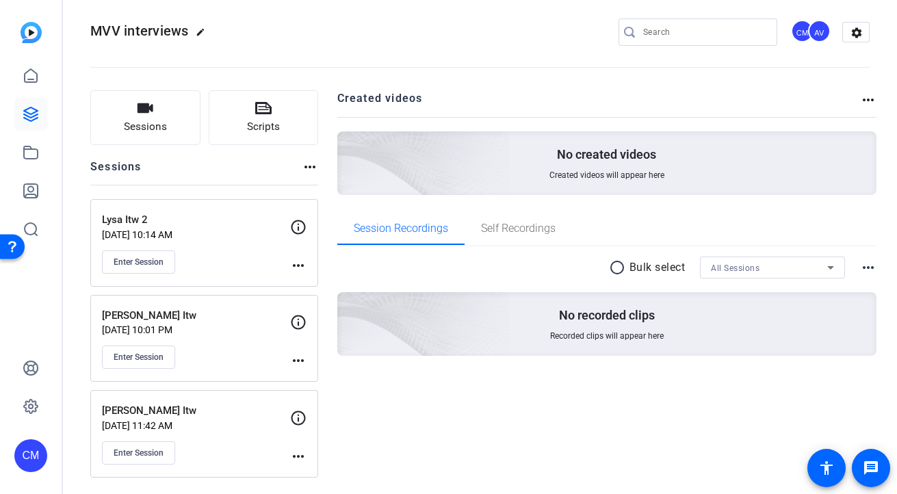
click at [300, 268] on mat-icon "more_horiz" at bounding box center [298, 265] width 16 height 16
click at [316, 281] on span "Edit Session" at bounding box center [332, 285] width 62 height 16
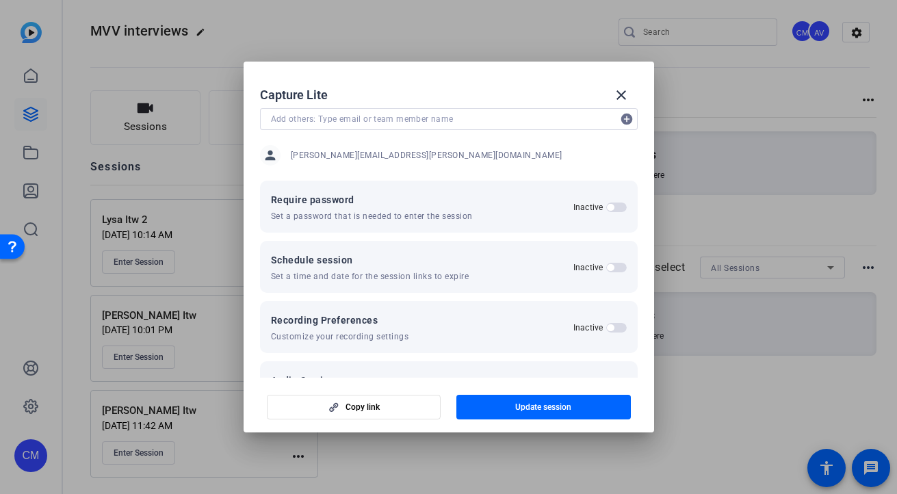
scroll to position [0, 0]
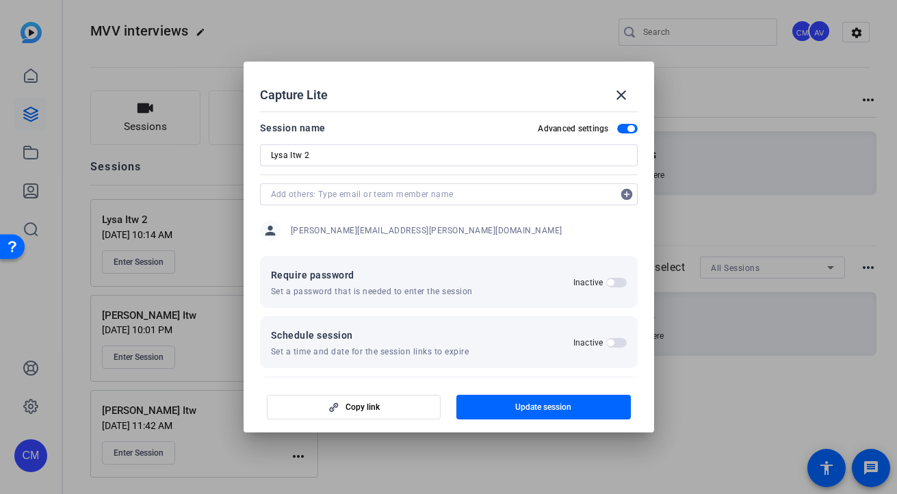
click at [337, 193] on input "text" at bounding box center [442, 194] width 342 height 16
type input "lysa"
click at [615, 96] on mat-icon "close" at bounding box center [621, 95] width 16 height 16
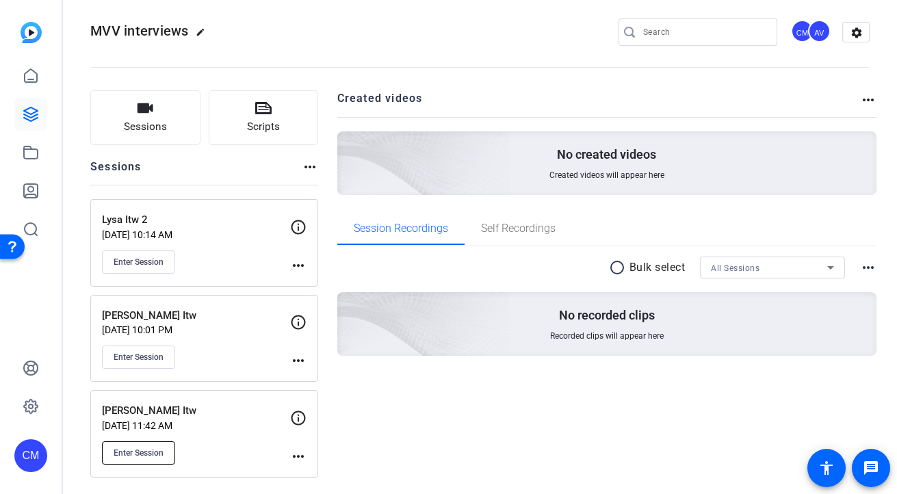
click at [121, 450] on span "Enter Session" at bounding box center [139, 452] width 50 height 11
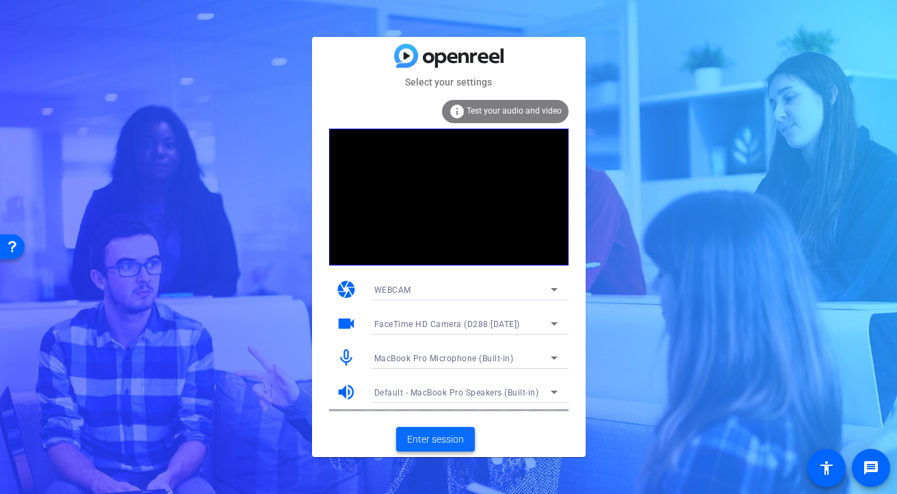
click at [432, 435] on span "Enter session" at bounding box center [435, 439] width 57 height 14
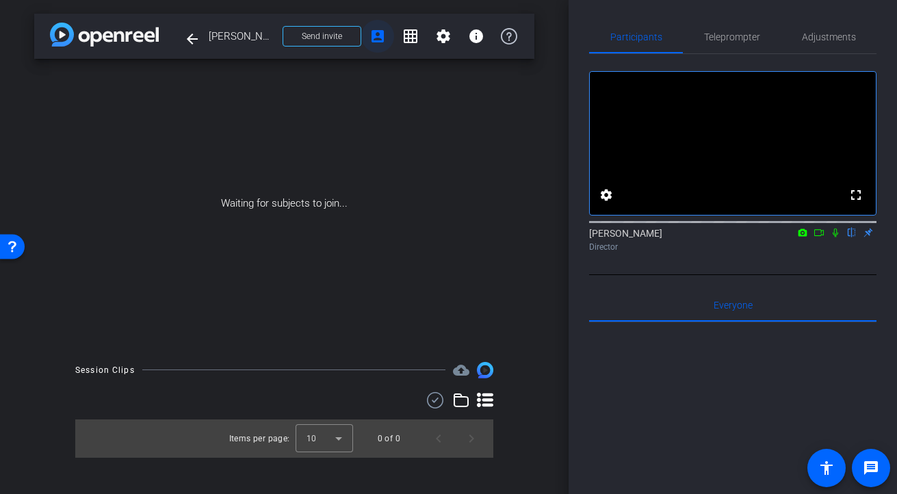
click at [379, 37] on mat-icon "account_box" at bounding box center [377, 36] width 16 height 16
click at [335, 34] on span "Send invite" at bounding box center [322, 36] width 40 height 11
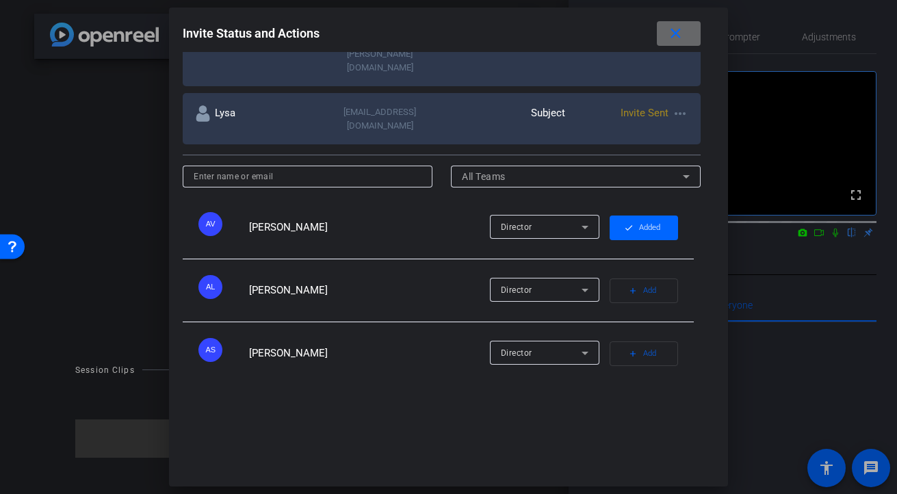
click at [674, 36] on mat-icon "close" at bounding box center [675, 33] width 17 height 17
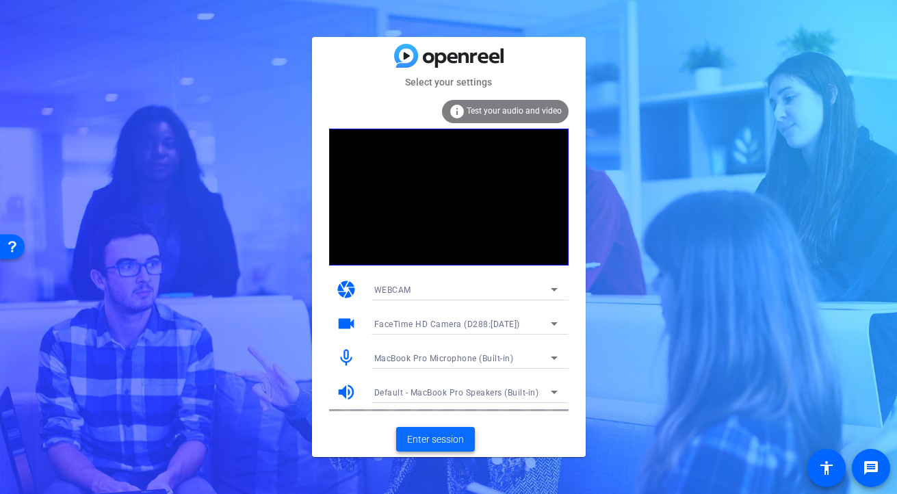
click at [433, 442] on span "Enter session" at bounding box center [435, 439] width 57 height 14
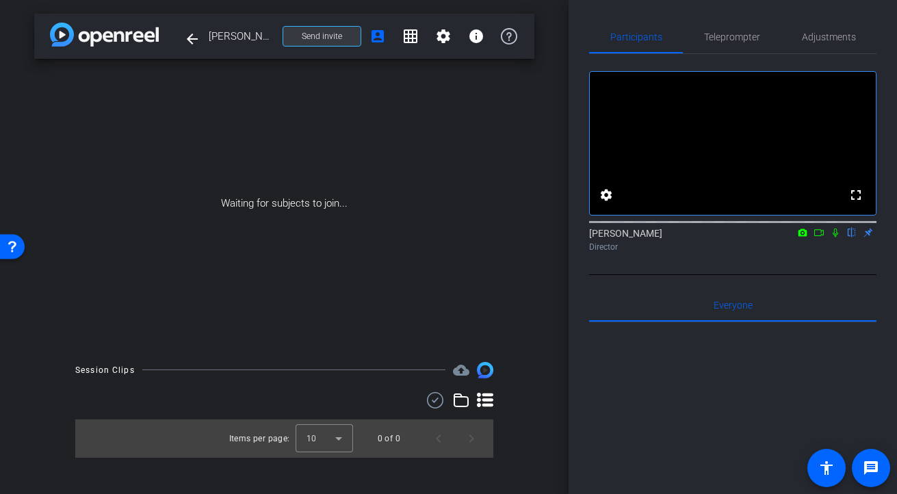
click at [333, 41] on span "Send invite" at bounding box center [322, 36] width 40 height 11
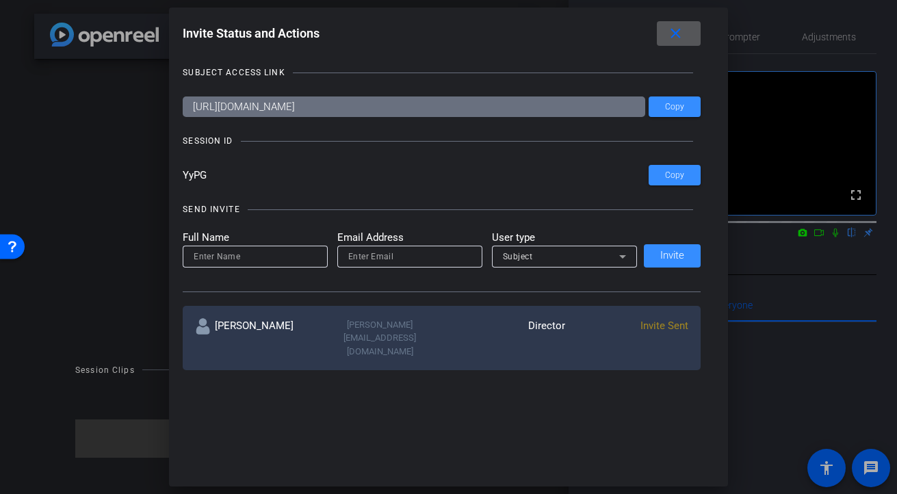
click at [507, 107] on input "https://capture.openreel.com/subject/MODE_OTP?otp=YyPG" at bounding box center [414, 106] width 462 height 21
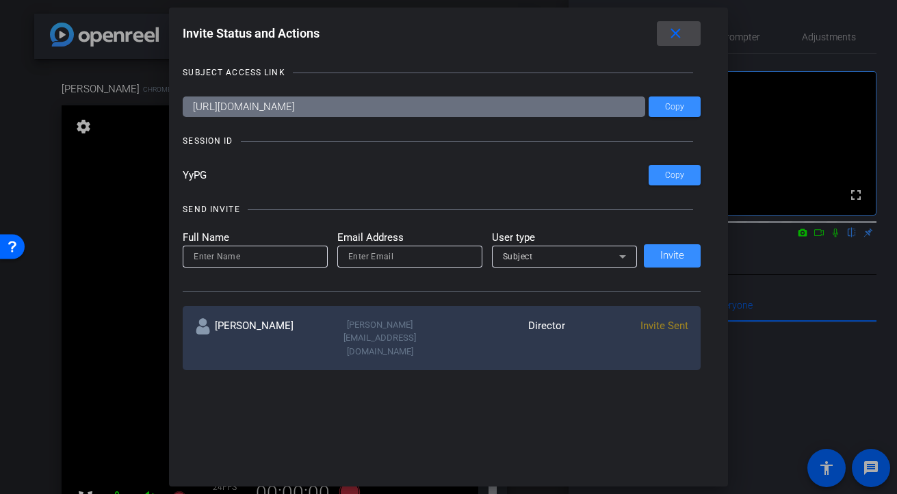
click at [672, 30] on mat-icon "close" at bounding box center [675, 33] width 17 height 17
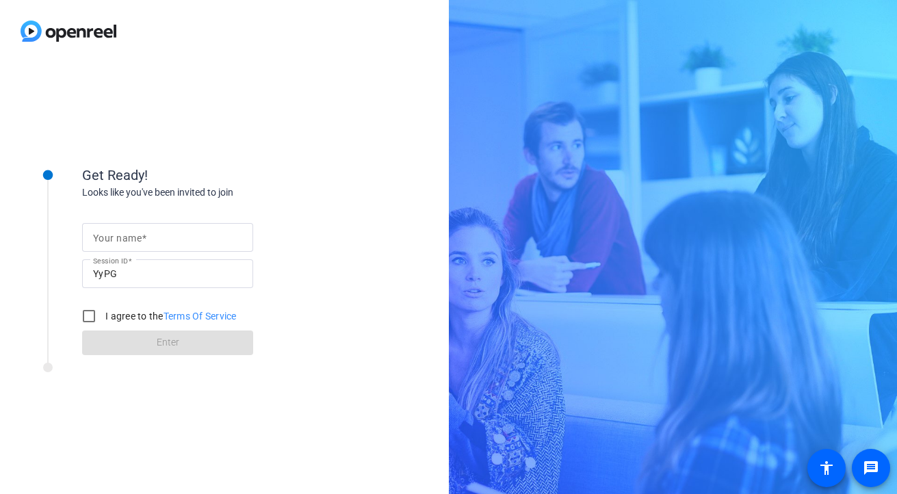
click at [111, 245] on input "Your name" at bounding box center [167, 237] width 149 height 16
type input "[PERSON_NAME]"
click at [80, 311] on input "I agree to the Terms Of Service" at bounding box center [88, 315] width 27 height 27
checkbox input "true"
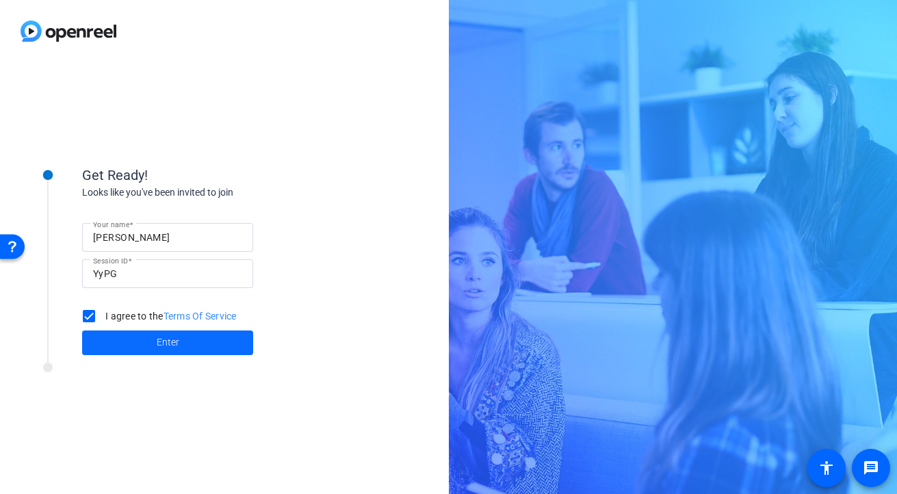
click at [122, 345] on span at bounding box center [167, 342] width 171 height 33
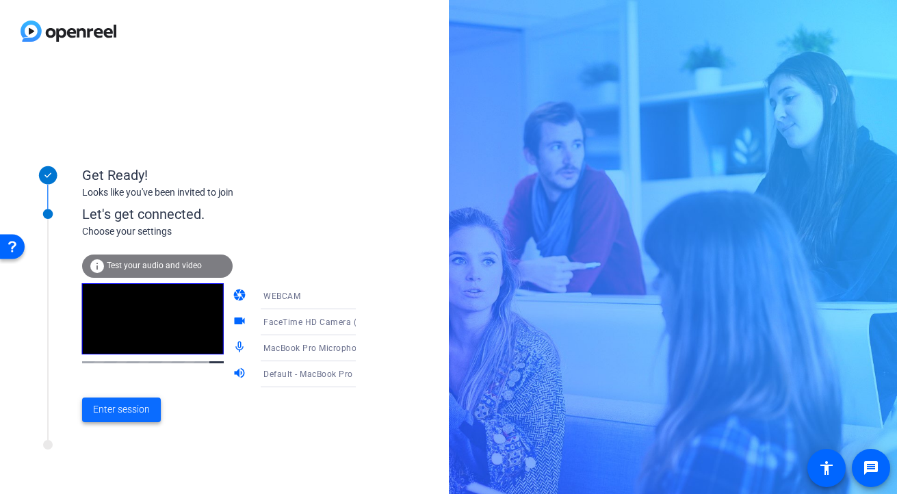
click at [98, 404] on span "Enter session" at bounding box center [121, 409] width 57 height 14
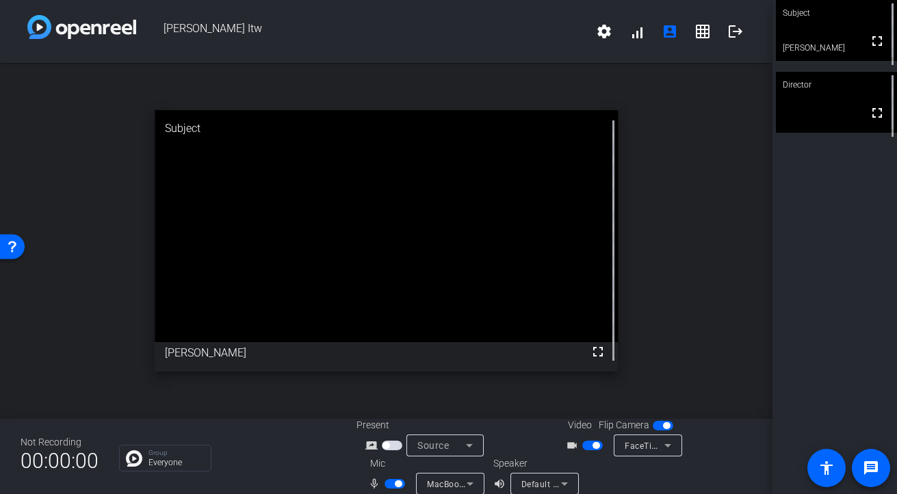
scroll to position [16, 0]
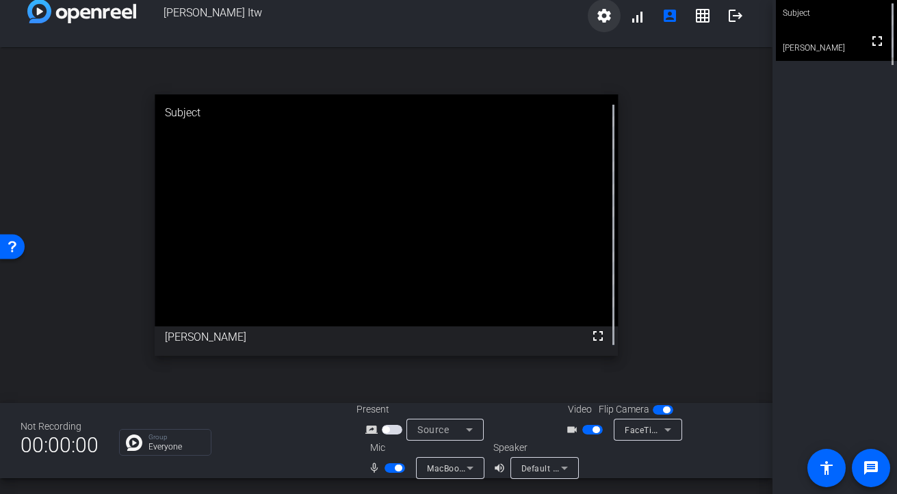
click at [599, 17] on mat-icon "settings" at bounding box center [604, 16] width 16 height 16
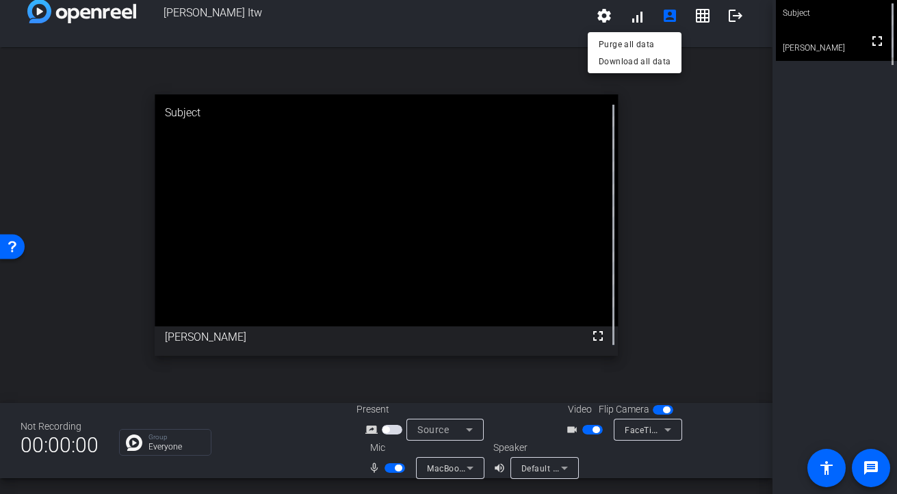
click at [663, 12] on div at bounding box center [448, 247] width 897 height 494
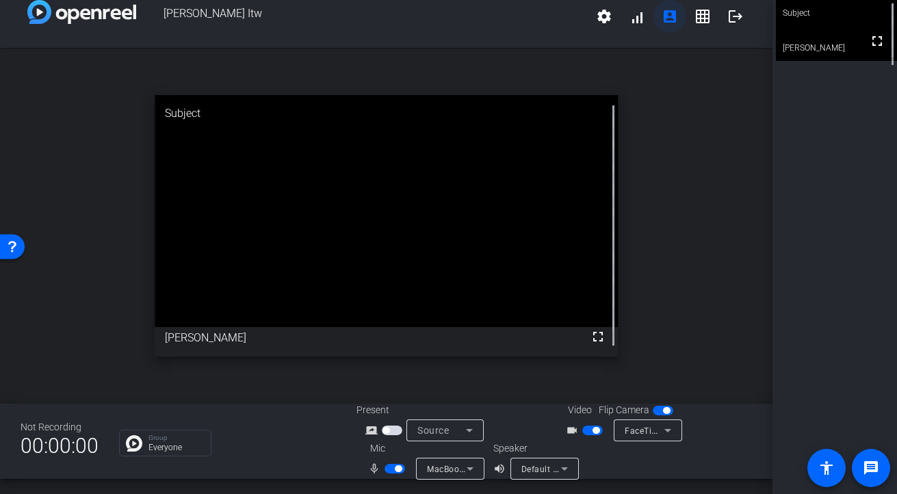
click at [668, 17] on mat-icon "account_box" at bounding box center [669, 16] width 16 height 16
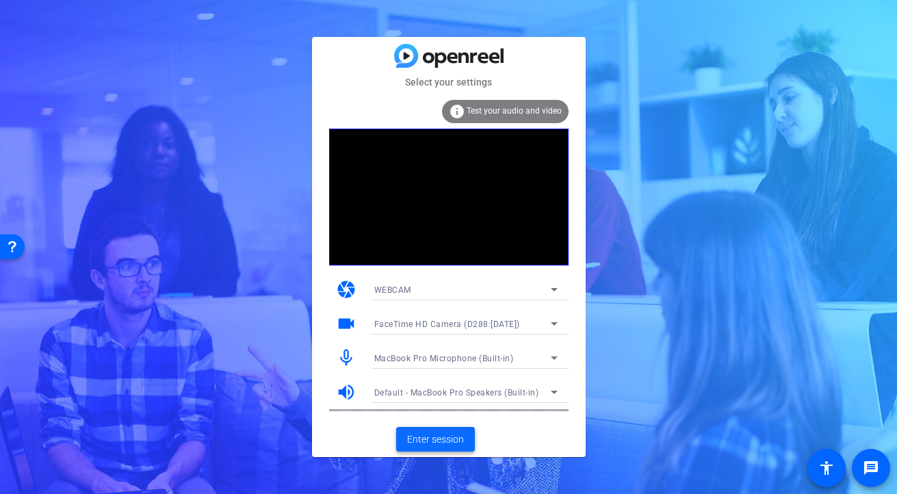
click at [428, 436] on span "Enter session" at bounding box center [435, 439] width 57 height 14
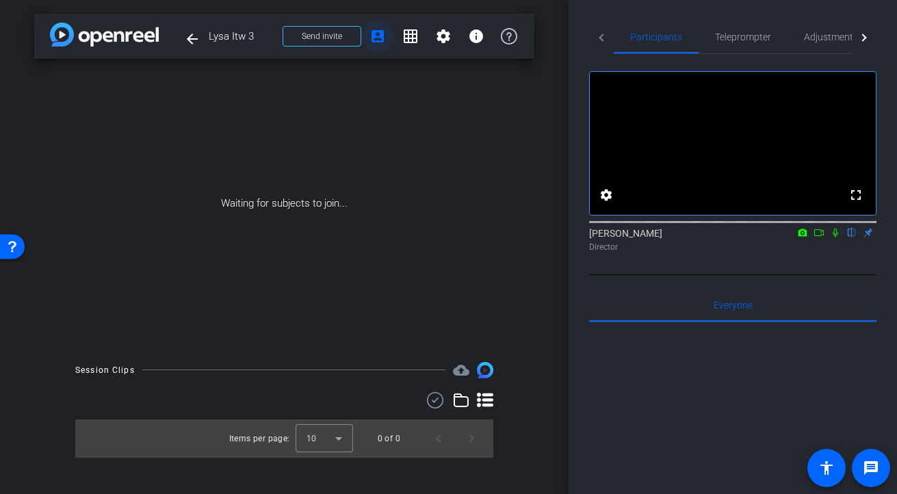
click at [372, 38] on mat-icon "account_box" at bounding box center [377, 36] width 16 height 16
click at [438, 38] on mat-icon "settings" at bounding box center [443, 36] width 16 height 16
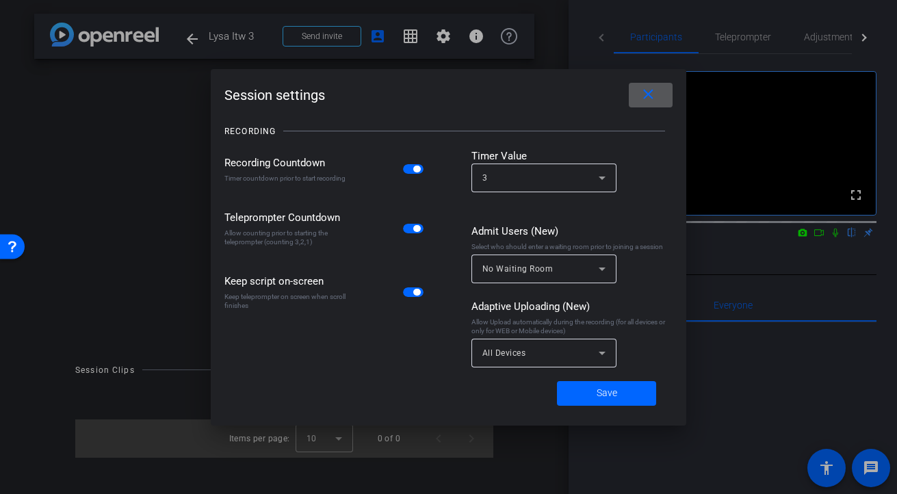
click at [661, 86] on span at bounding box center [650, 95] width 44 height 33
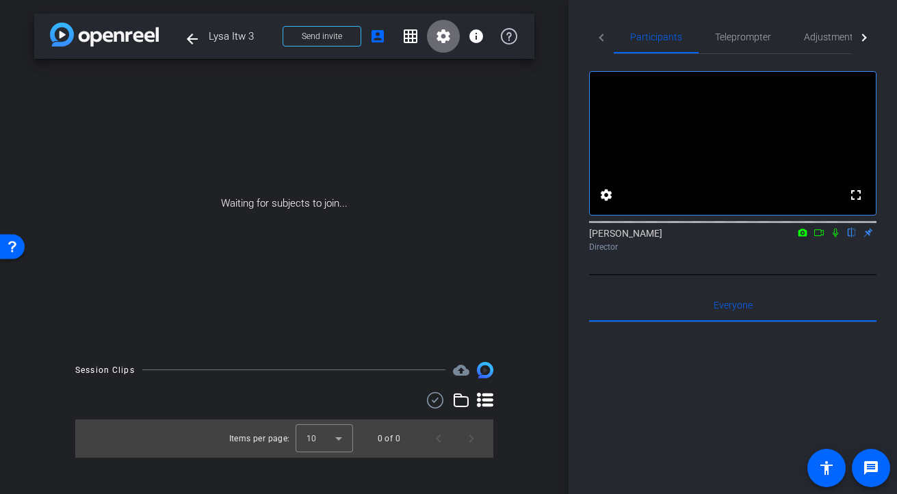
click at [447, 36] on mat-icon "settings" at bounding box center [443, 36] width 16 height 16
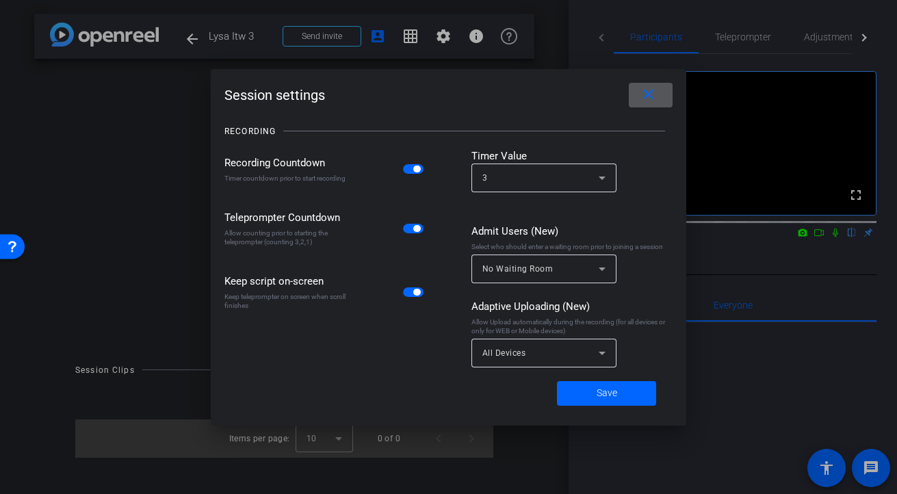
click at [374, 39] on div at bounding box center [448, 247] width 897 height 494
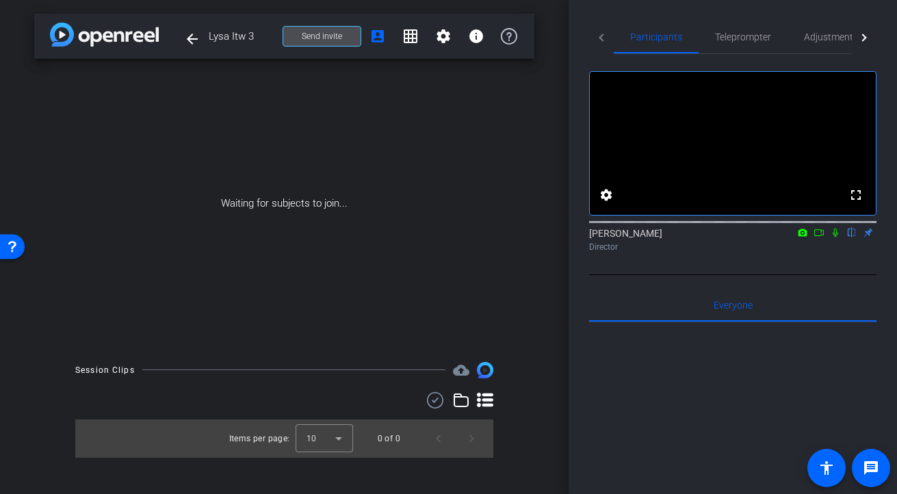
click at [332, 39] on span "Send invite" at bounding box center [322, 36] width 40 height 11
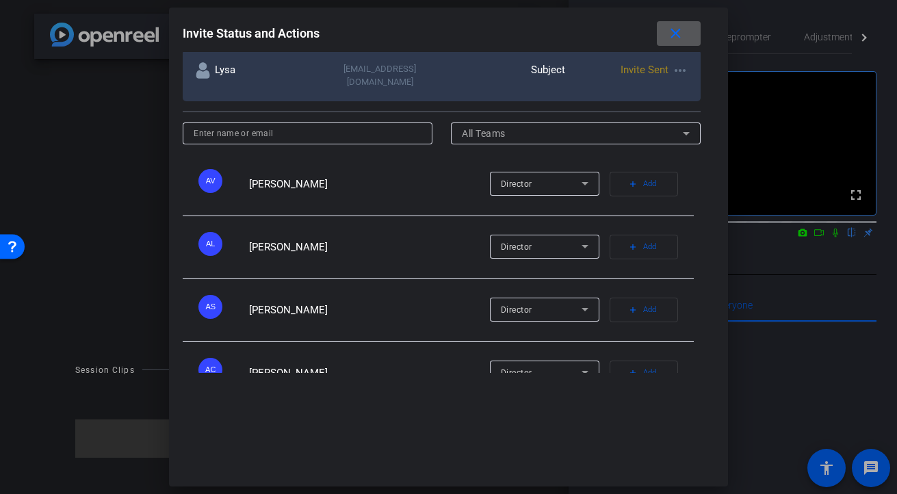
click at [680, 32] on mat-icon "close" at bounding box center [675, 33] width 17 height 17
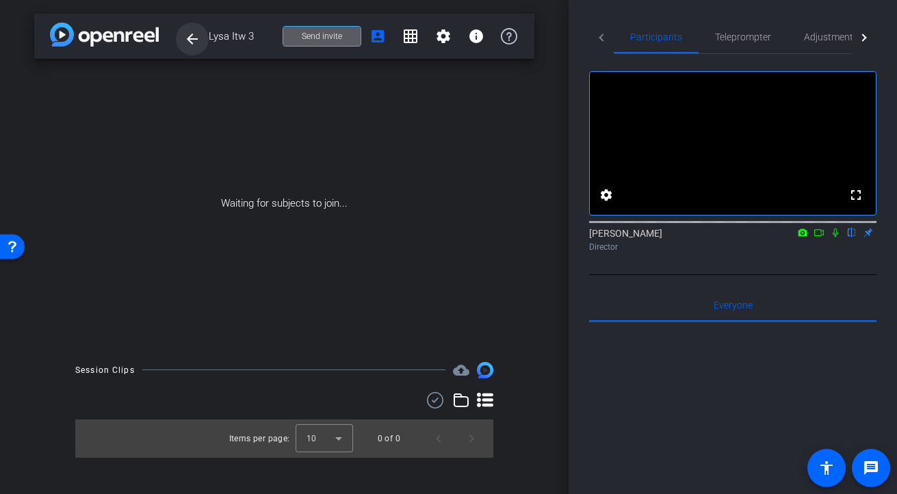
click at [202, 39] on span at bounding box center [192, 39] width 33 height 33
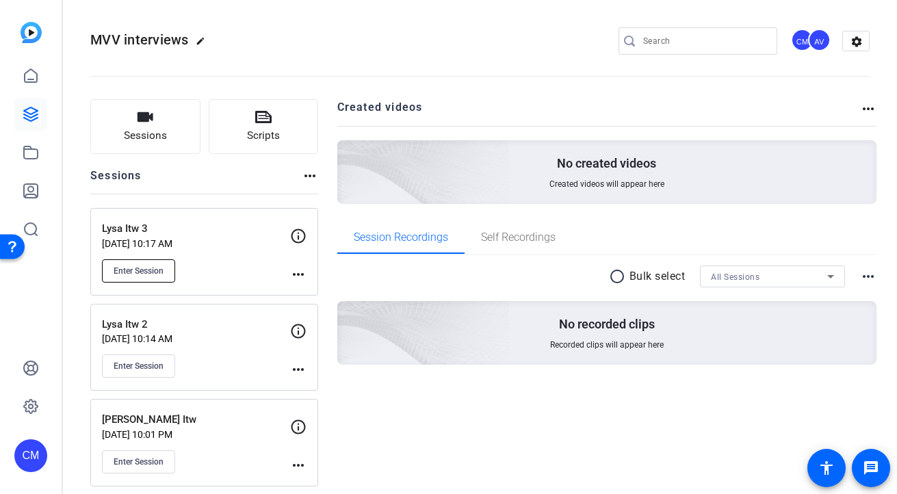
click at [129, 276] on button "Enter Session" at bounding box center [138, 270] width 73 height 23
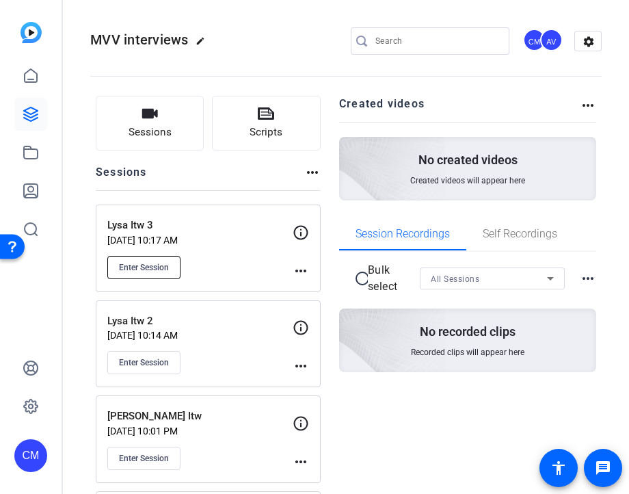
click at [133, 263] on span "Enter Session" at bounding box center [144, 267] width 50 height 11
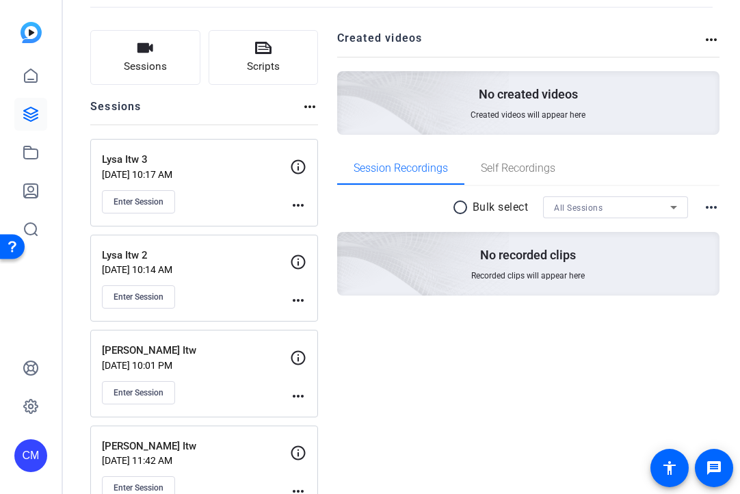
scroll to position [105, 0]
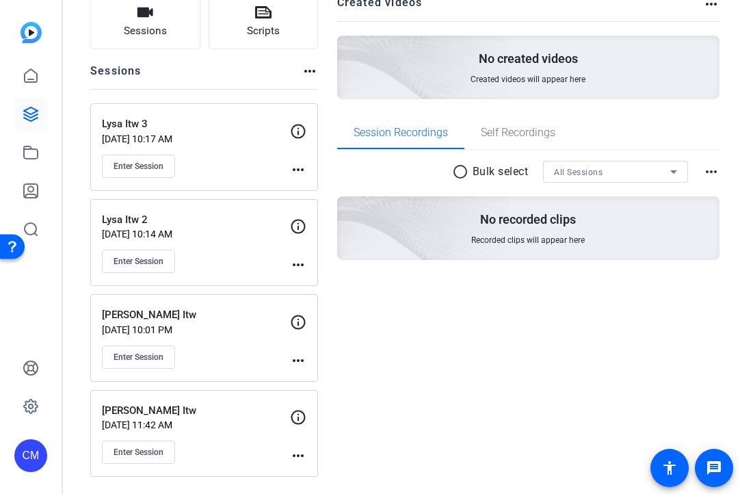
click at [296, 359] on mat-icon "more_horiz" at bounding box center [298, 360] width 16 height 16
click at [315, 380] on span "Edit Session" at bounding box center [332, 380] width 62 height 16
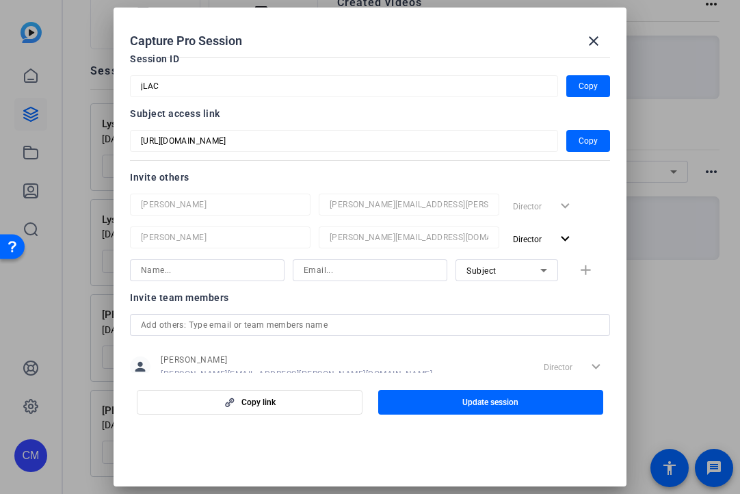
scroll to position [66, 0]
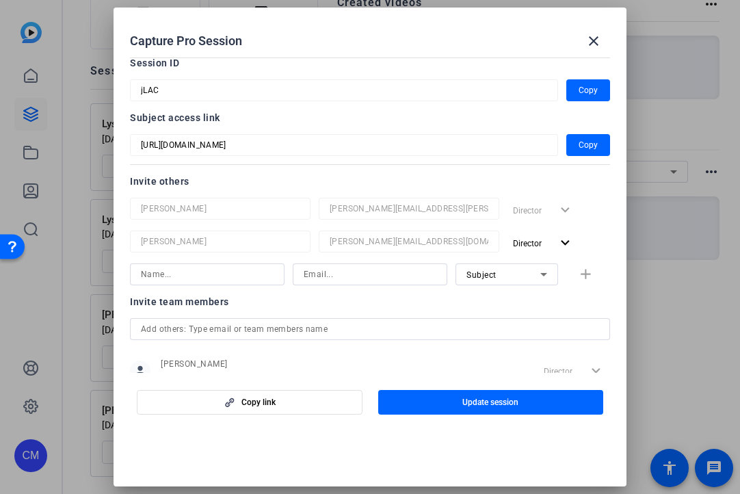
click at [249, 283] on div at bounding box center [207, 274] width 133 height 22
type input "Parag Dave"
click at [398, 282] on input at bounding box center [370, 274] width 133 height 16
type input "parag.dave@capitalone.com"
click at [414, 298] on div at bounding box center [370, 292] width 155 height 15
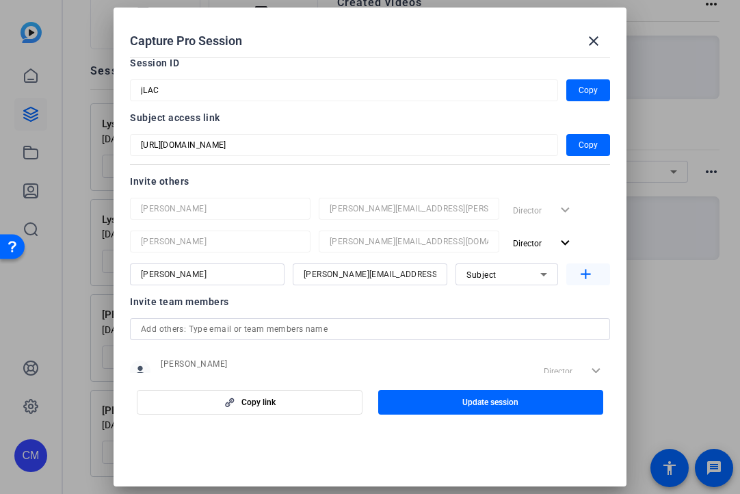
click at [592, 276] on mat-icon "add" at bounding box center [585, 274] width 17 height 17
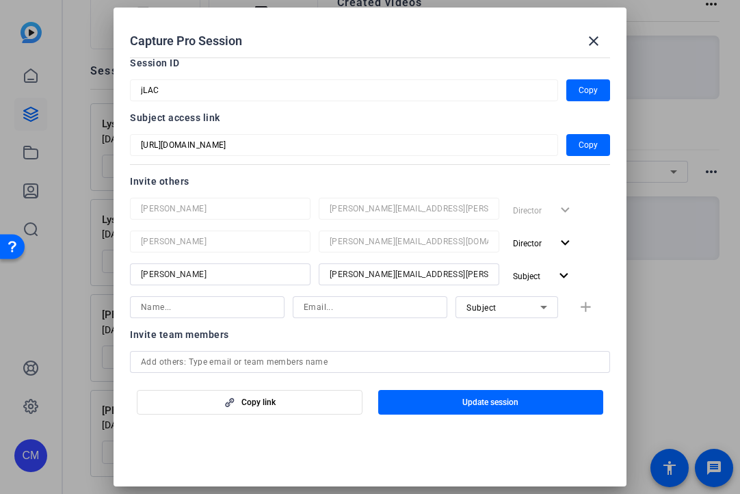
scroll to position [186, 0]
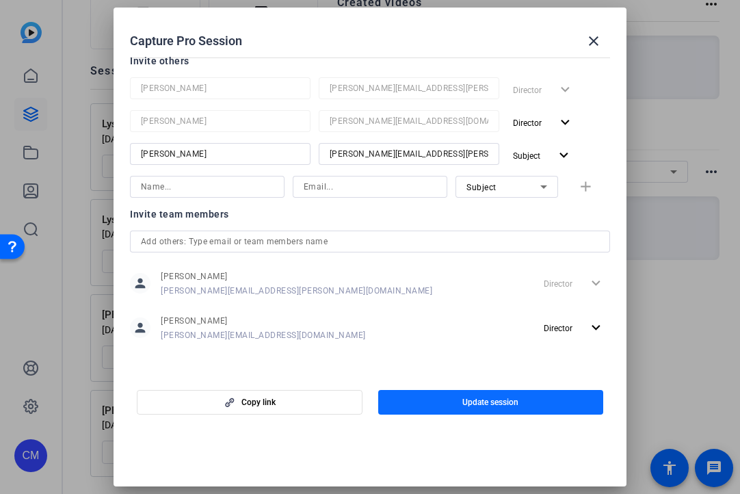
click at [443, 404] on span "button" at bounding box center [491, 402] width 226 height 33
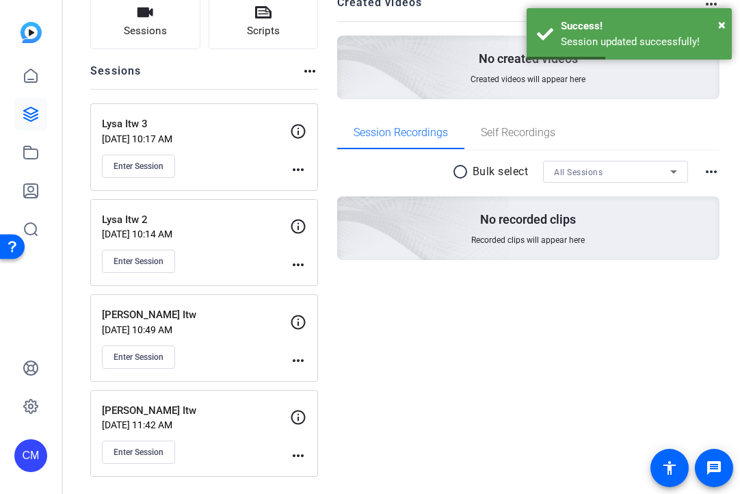
click at [305, 164] on mat-icon "more_horiz" at bounding box center [298, 169] width 16 height 16
click at [313, 187] on span "Edit Session" at bounding box center [332, 189] width 62 height 16
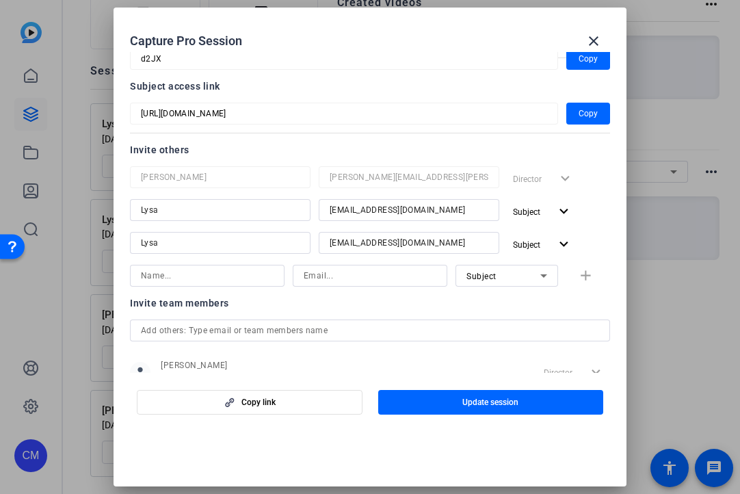
scroll to position [0, 0]
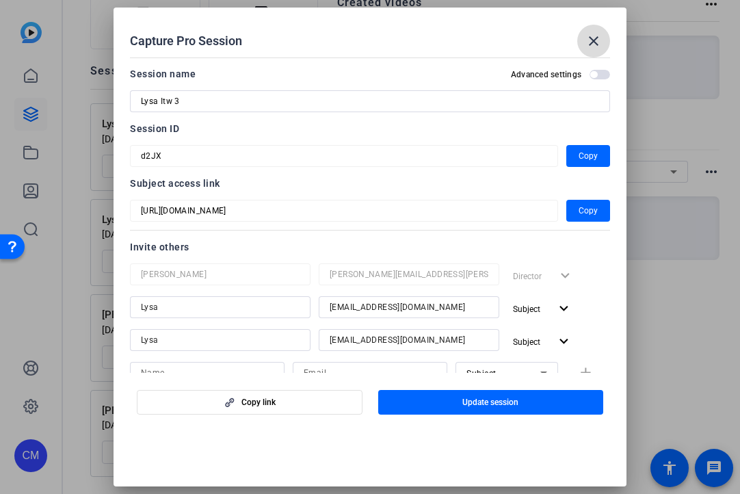
click at [595, 27] on span at bounding box center [593, 41] width 33 height 33
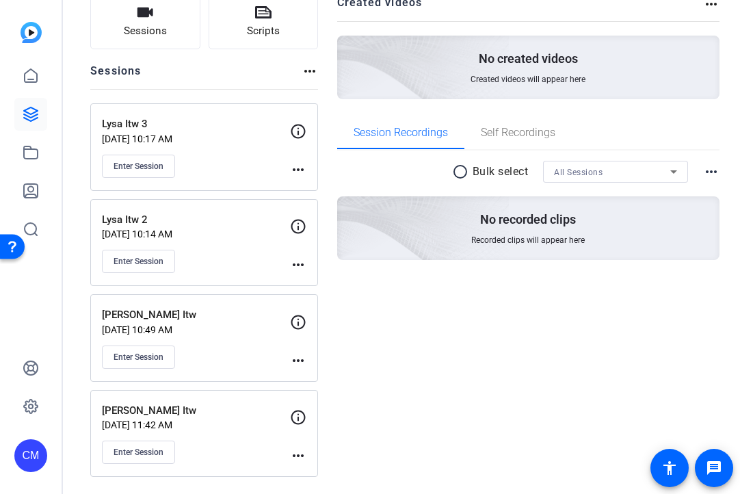
click at [298, 356] on mat-icon "more_horiz" at bounding box center [298, 360] width 16 height 16
click at [309, 376] on span "Edit Session" at bounding box center [332, 380] width 62 height 16
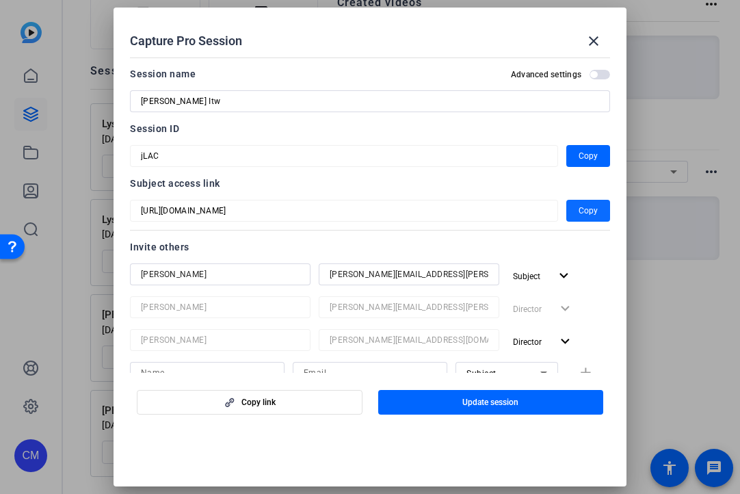
click at [586, 216] on span "Copy" at bounding box center [588, 210] width 19 height 16
click at [594, 44] on mat-icon "close" at bounding box center [593, 41] width 16 height 16
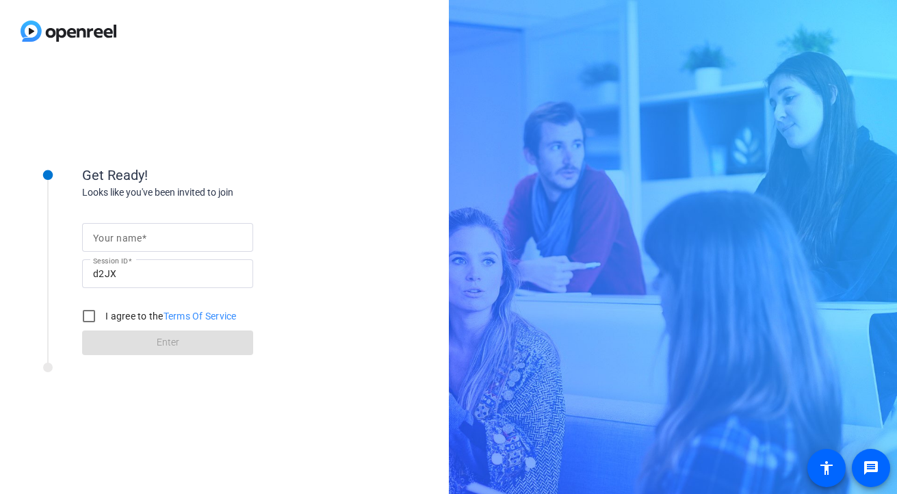
click at [99, 235] on mat-label "Your name" at bounding box center [117, 238] width 49 height 11
click at [99, 235] on input "Your name" at bounding box center [167, 237] width 149 height 16
type input "[PERSON_NAME]"
click at [90, 319] on input "I agree to the Terms Of Service" at bounding box center [88, 315] width 27 height 27
checkbox input "true"
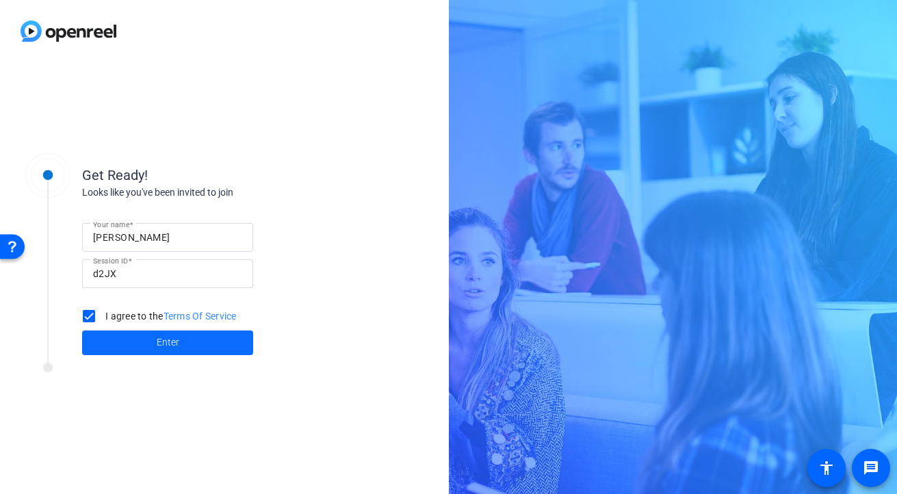
click at [112, 340] on span at bounding box center [167, 342] width 171 height 33
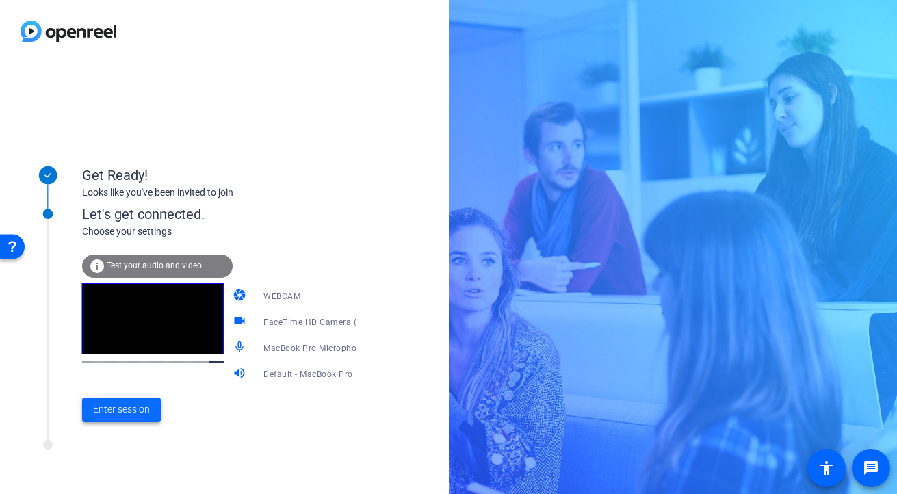
click at [124, 414] on span "Enter session" at bounding box center [121, 409] width 57 height 14
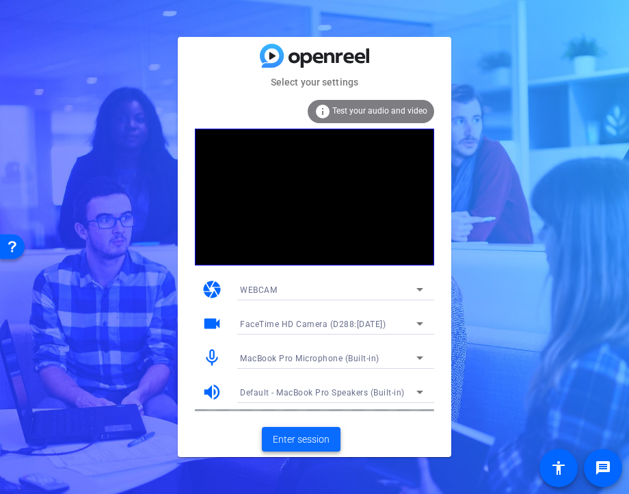
click at [313, 438] on span "Enter session" at bounding box center [301, 439] width 57 height 14
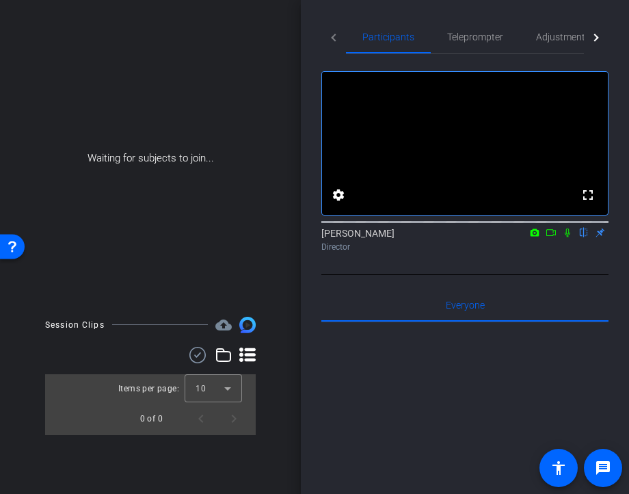
click at [569, 237] on icon at bounding box center [567, 232] width 5 height 9
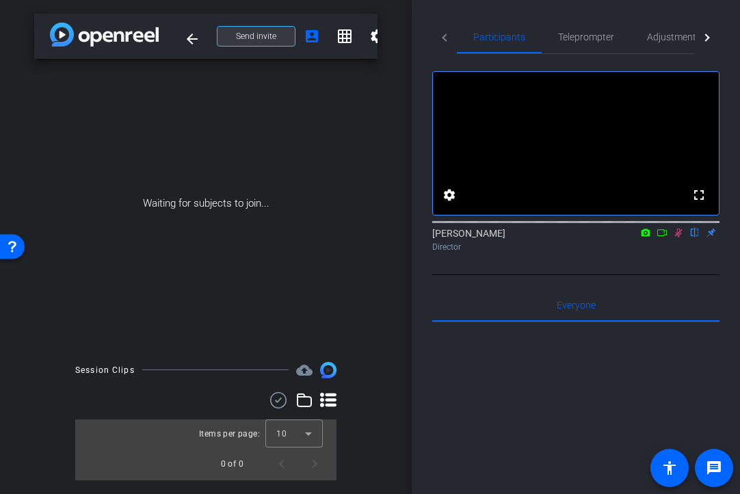
click at [278, 35] on span at bounding box center [255, 36] width 77 height 33
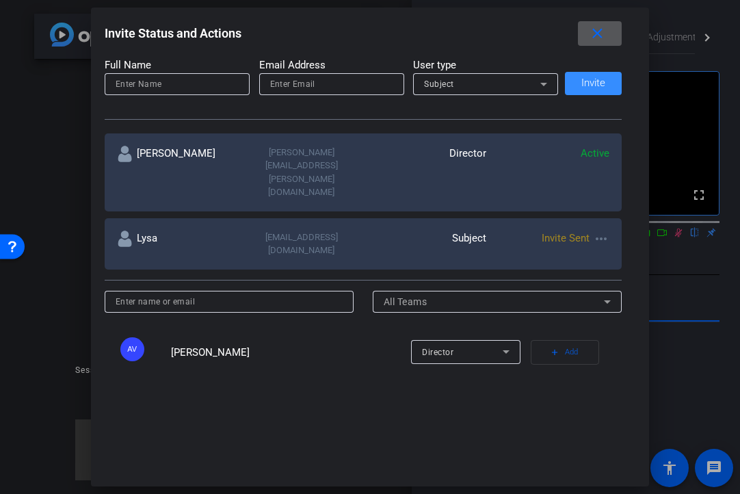
scroll to position [166, 0]
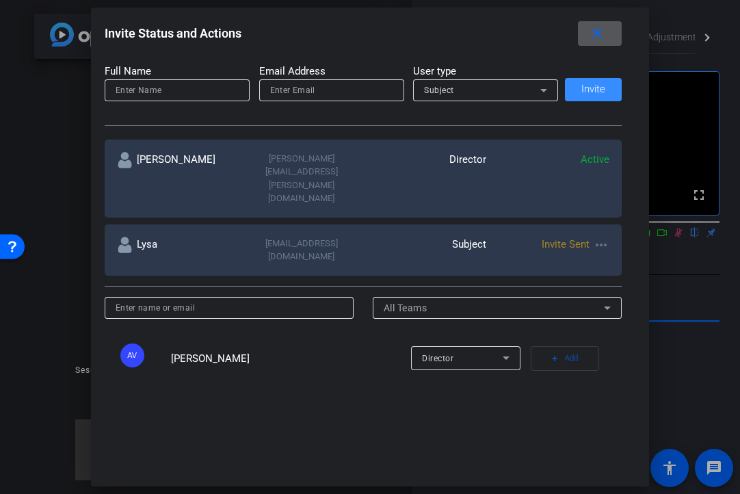
click at [180, 87] on input at bounding box center [177, 90] width 123 height 16
type input "Lysa"
click at [312, 97] on input "email" at bounding box center [331, 90] width 123 height 16
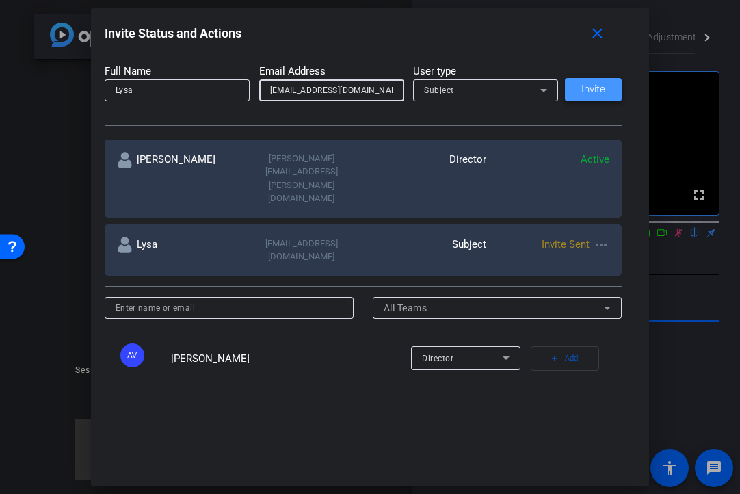
type input "lysa.milch@capitalone.com"
click at [602, 90] on span "Invite" at bounding box center [593, 89] width 24 height 10
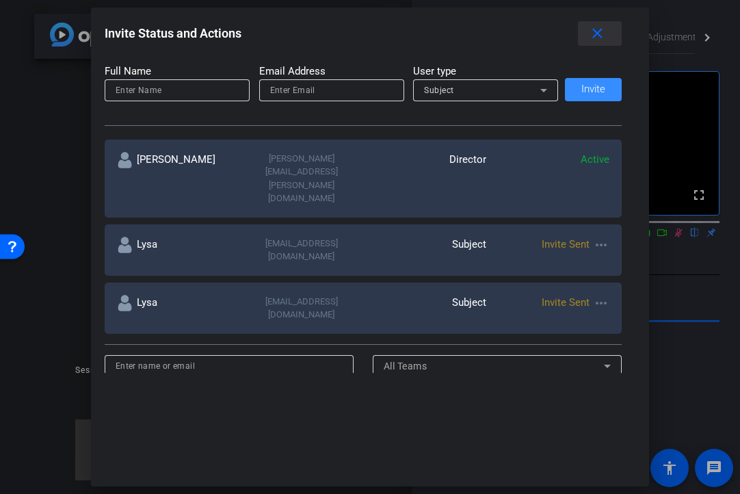
click at [605, 36] on mat-icon "close" at bounding box center [597, 33] width 17 height 17
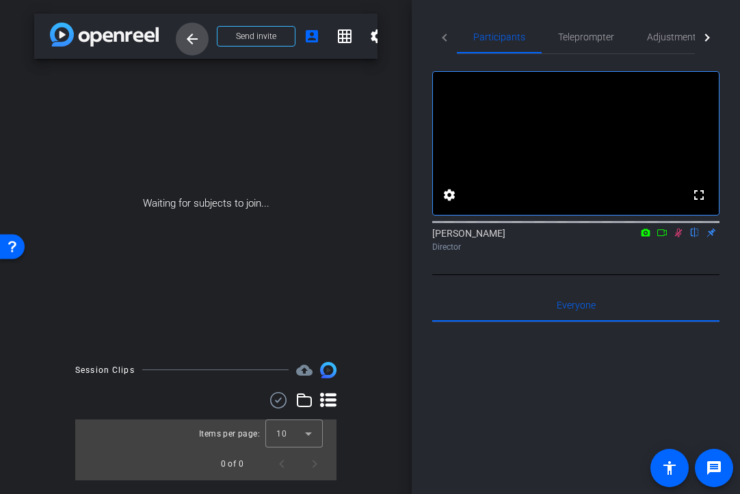
click at [190, 40] on mat-icon "arrow_back" at bounding box center [192, 39] width 16 height 16
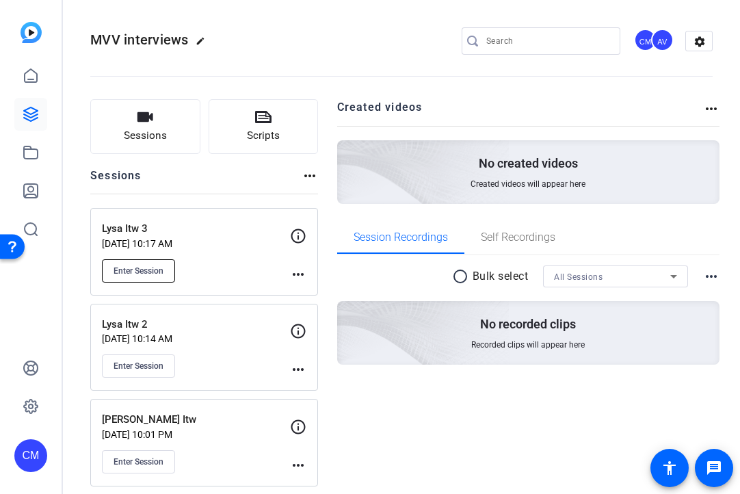
click at [147, 271] on span "Enter Session" at bounding box center [139, 270] width 50 height 11
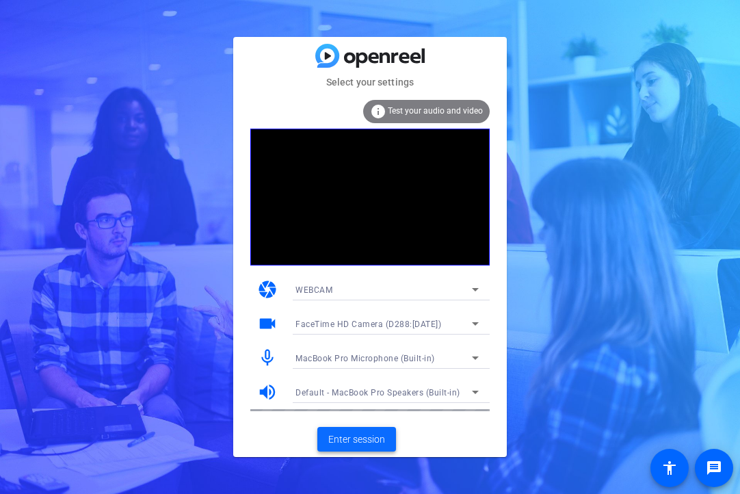
click at [368, 442] on span "Enter session" at bounding box center [356, 439] width 57 height 14
